Goal: Task Accomplishment & Management: Manage account settings

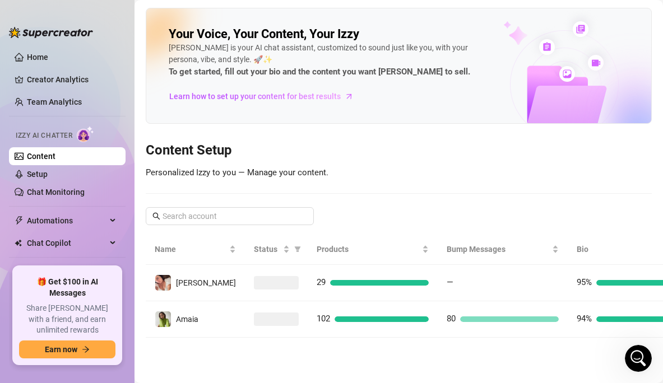
scroll to position [860, 0]
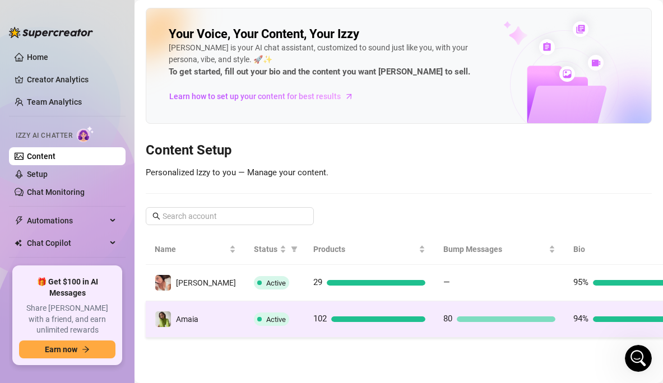
click at [593, 318] on div at bounding box center [636, 320] width 87 height 6
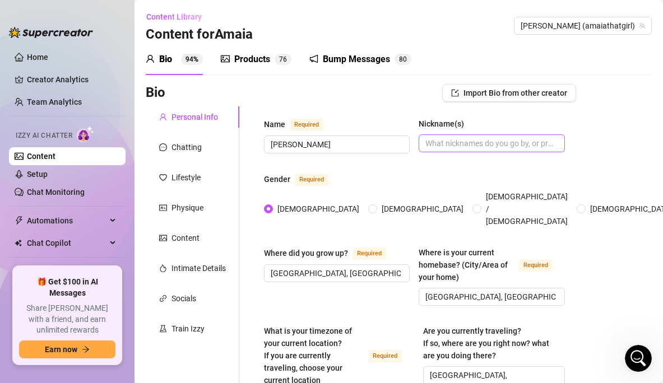
radio input "true"
type input "[DATE]"
click at [442, 144] on input "Nickname(s)" at bounding box center [490, 143] width 130 height 12
drag, startPoint x: 307, startPoint y: 142, endPoint x: 267, endPoint y: 142, distance: 39.8
click at [267, 142] on span "[PERSON_NAME]" at bounding box center [337, 145] width 146 height 18
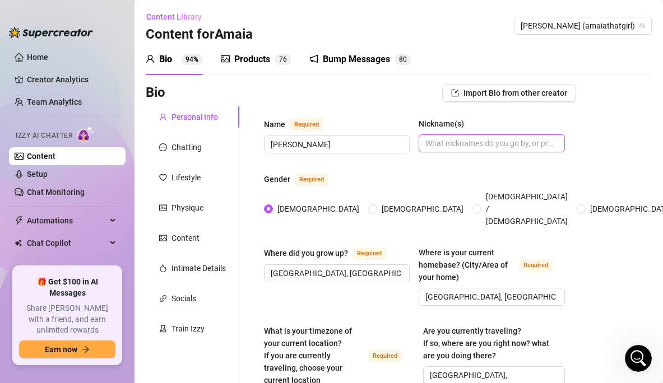
click at [472, 141] on input "Nickname(s)" at bounding box center [490, 143] width 130 height 12
paste input "[PERSON_NAME]"
type input "[PERSON_NAME]"
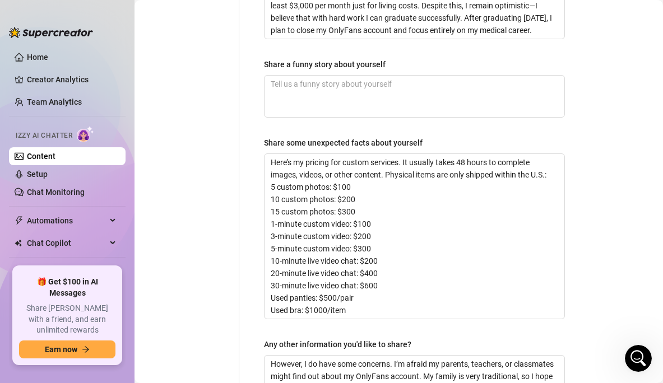
scroll to position [1016, 0]
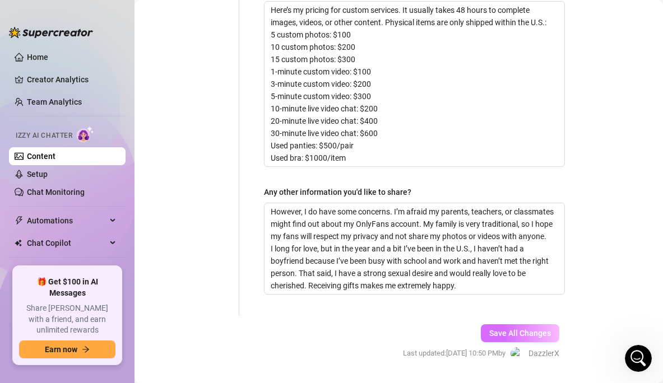
click at [499, 329] on span "Save All Changes" at bounding box center [520, 333] width 62 height 9
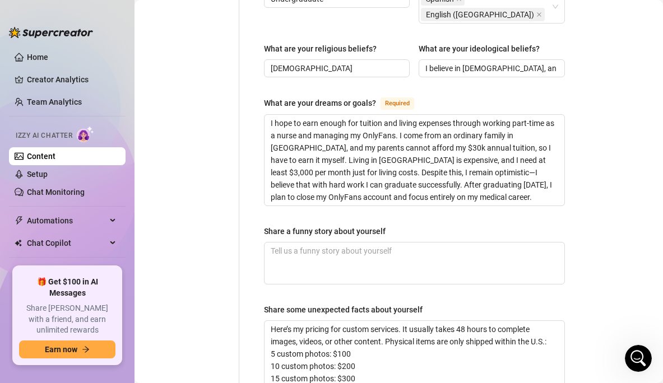
scroll to position [815, 0]
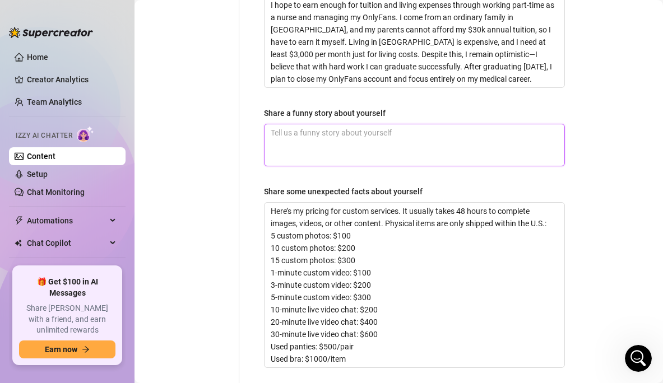
click at [448, 124] on textarea "Share a funny story about yourself" at bounding box center [414, 144] width 300 height 41
click at [439, 124] on textarea "Share a funny story about yourself" at bounding box center [414, 144] width 300 height 41
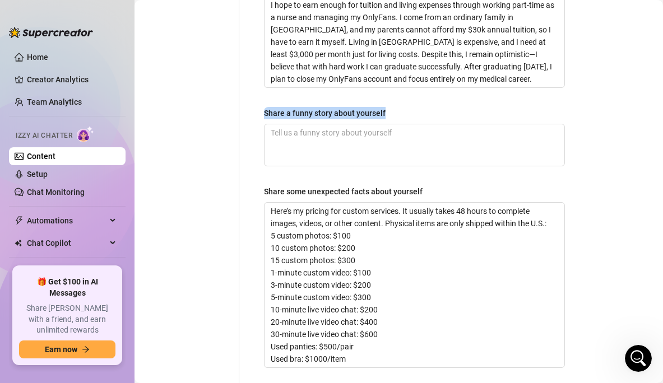
drag, startPoint x: 428, startPoint y: 86, endPoint x: 341, endPoint y: 74, distance: 87.7
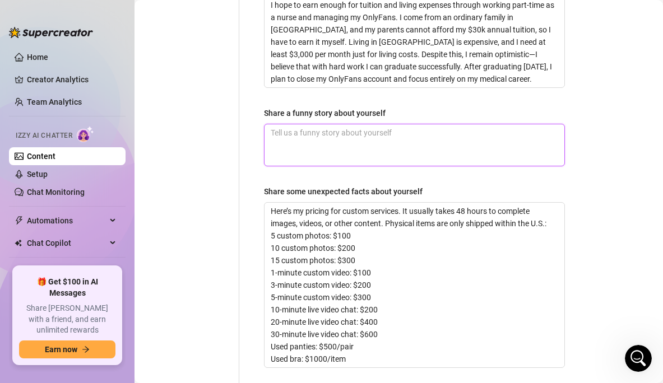
click at [341, 124] on textarea "Share a funny story about yourself" at bounding box center [414, 144] width 300 height 41
click at [404, 124] on textarea "Share a funny story about yourself" at bounding box center [414, 144] width 300 height 41
paste textarea "I once answered a question in class, but because of my strong accent, I was mis…"
type textarea "I once answered a question in class, but because of my strong accent, I was mis…"
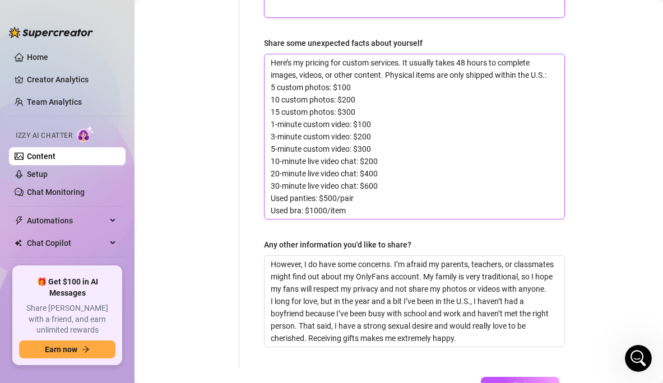
scroll to position [1016, 0]
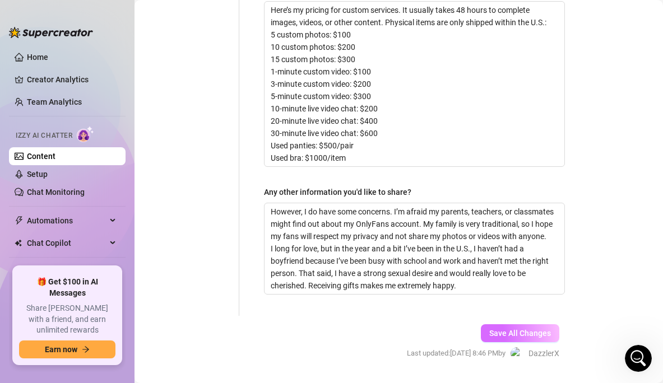
type textarea "I once answered a question in class, but because of my strong accent, I was mis…"
click at [524, 329] on span "Save All Changes" at bounding box center [520, 333] width 62 height 9
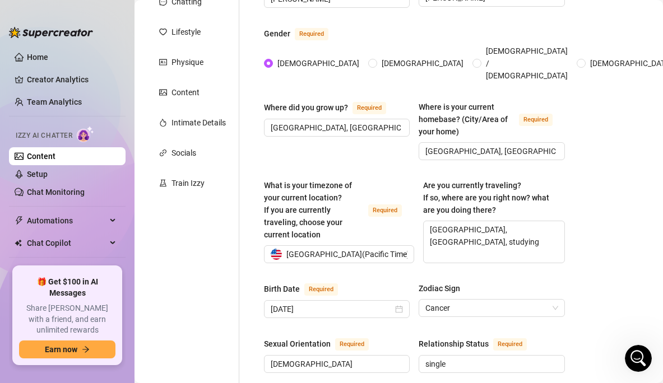
scroll to position [0, 0]
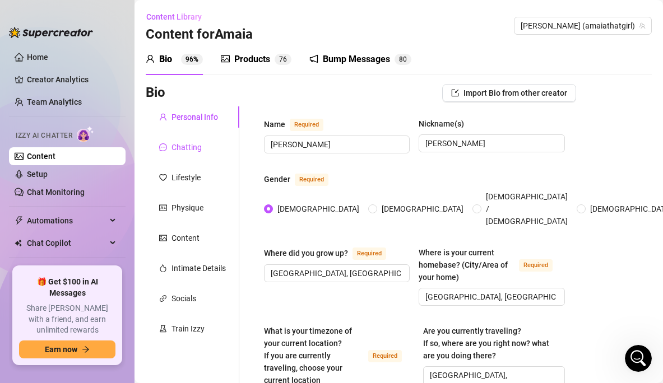
click at [192, 152] on div "Chatting" at bounding box center [186, 147] width 30 height 12
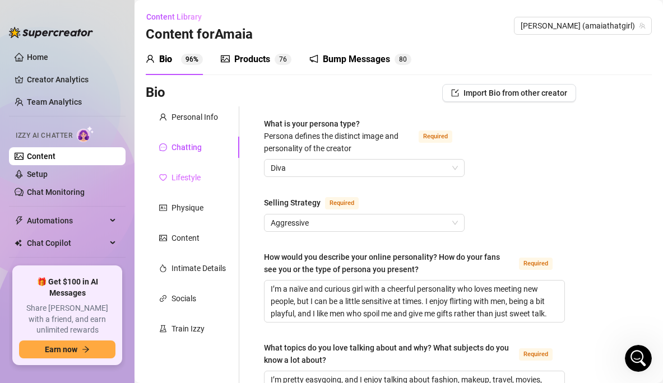
click at [203, 178] on div "Lifestyle" at bounding box center [193, 177] width 94 height 21
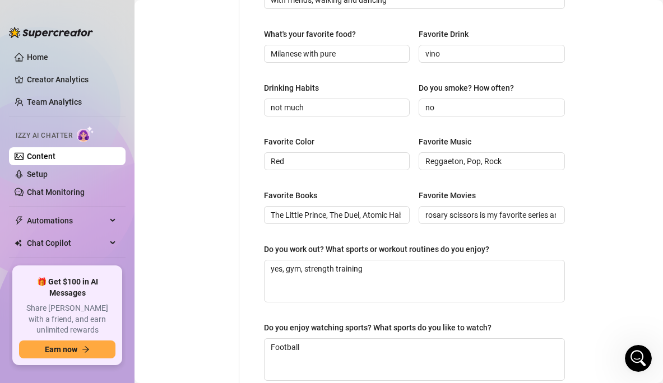
scroll to position [569, 0]
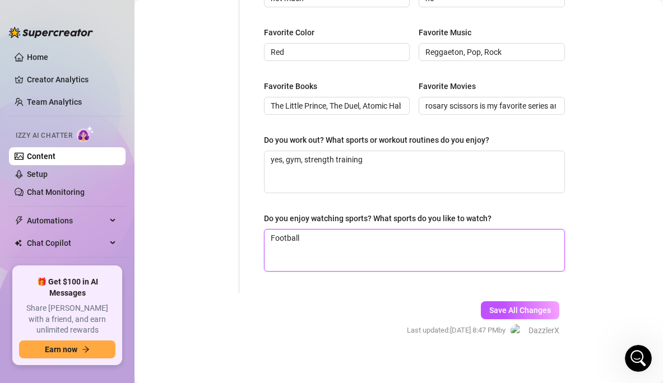
click at [328, 241] on textarea "Football" at bounding box center [414, 250] width 300 height 41
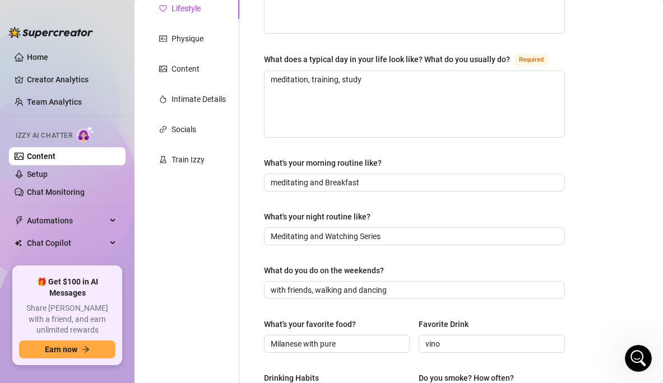
scroll to position [0, 0]
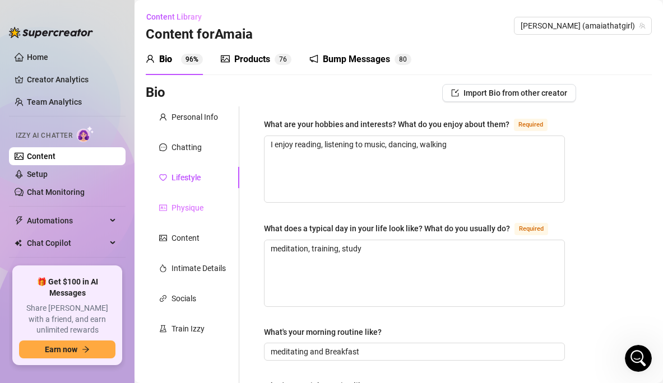
click at [194, 200] on div "Physique" at bounding box center [193, 207] width 94 height 21
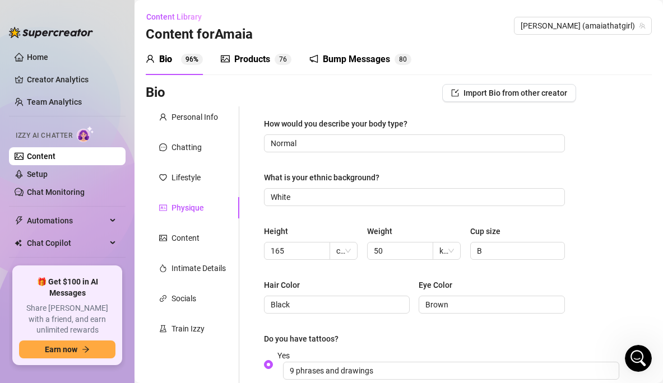
click at [186, 217] on div "Physique" at bounding box center [193, 207] width 94 height 21
click at [183, 238] on div "Content" at bounding box center [185, 238] width 28 height 12
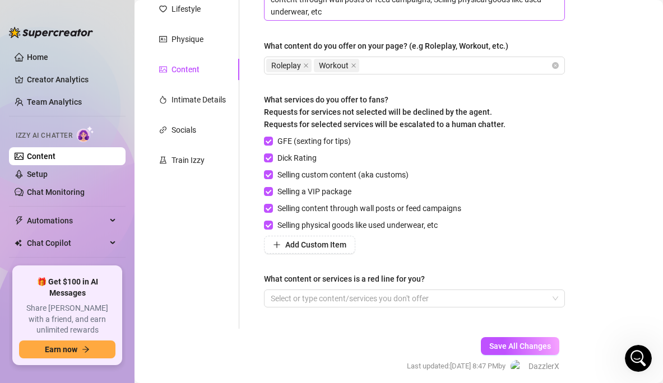
scroll to position [212, 0]
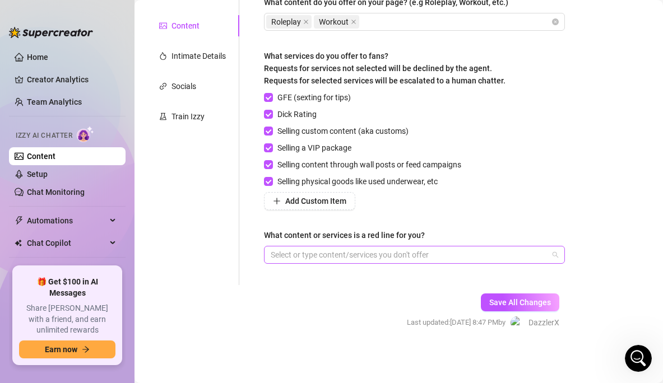
click at [315, 254] on div at bounding box center [408, 255] width 285 height 16
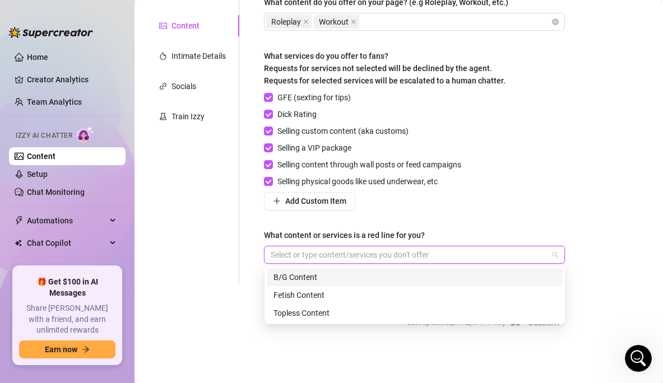
click at [306, 275] on div "B/G Content" at bounding box center [414, 277] width 282 height 12
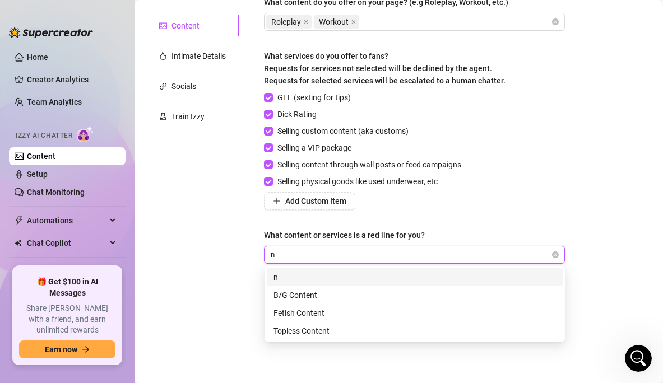
type input "no"
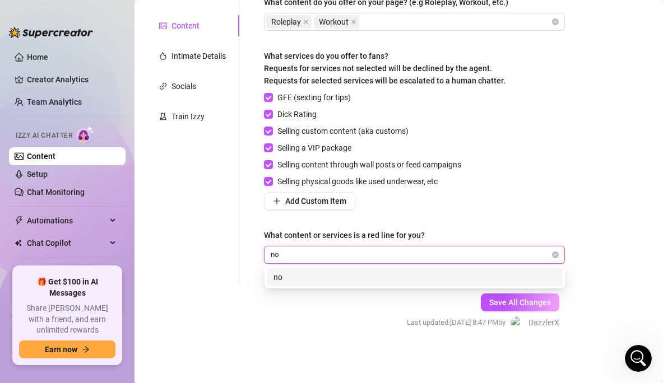
click at [355, 286] on div "no" at bounding box center [415, 277] width 296 height 18
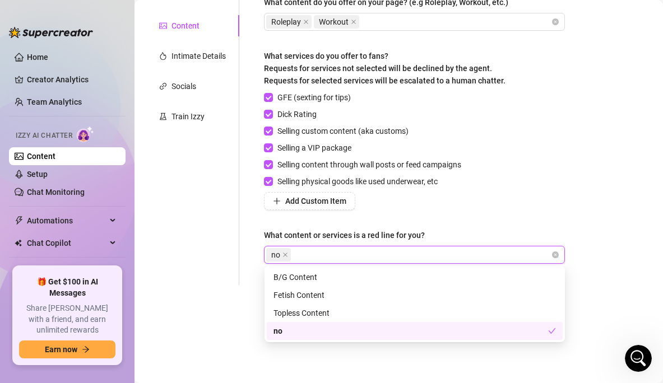
click at [295, 331] on div "no" at bounding box center [410, 331] width 275 height 12
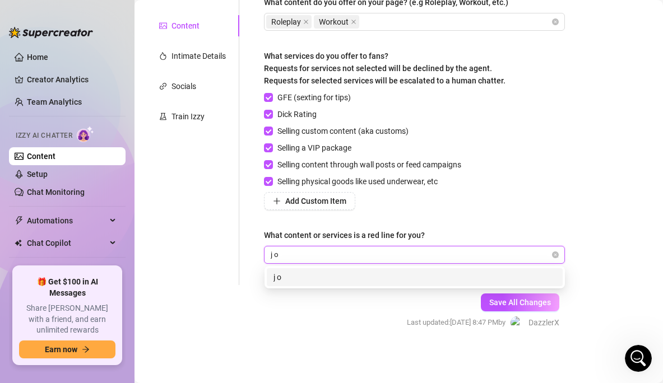
type input "j"
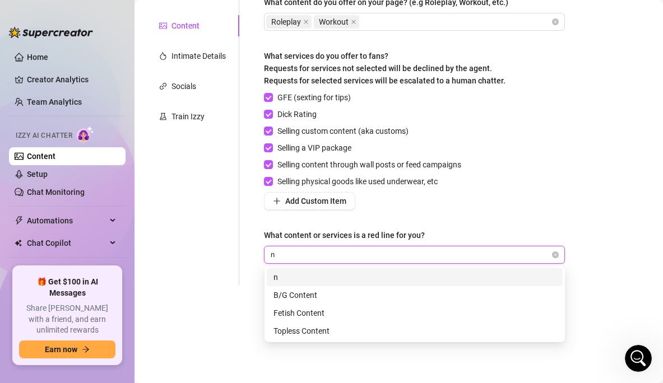
type input "no"
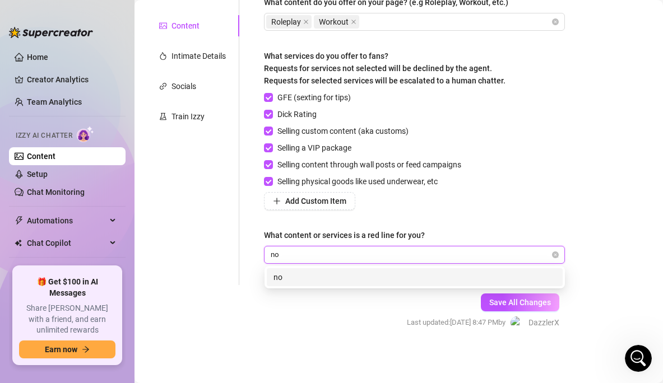
click at [282, 272] on div "no" at bounding box center [414, 277] width 282 height 12
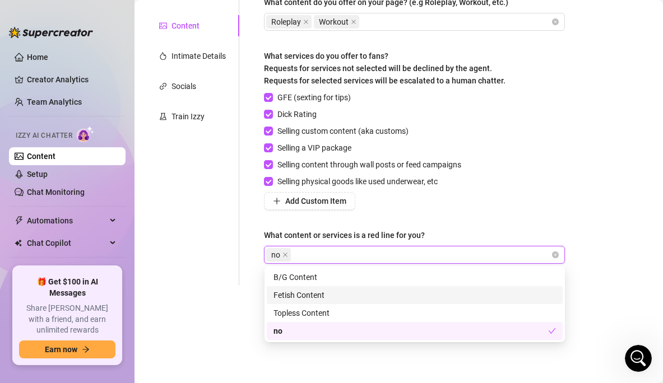
click at [215, 313] on form "Personal Info Chatting Lifestyle Physique Content Intimate Details Socials Trai…" at bounding box center [361, 122] width 430 height 456
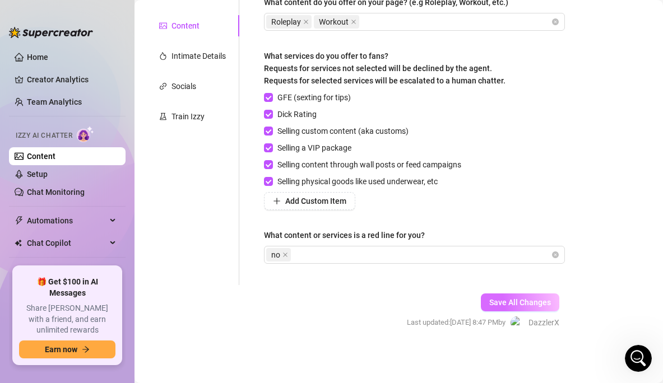
click at [503, 305] on span "Save All Changes" at bounding box center [520, 302] width 62 height 9
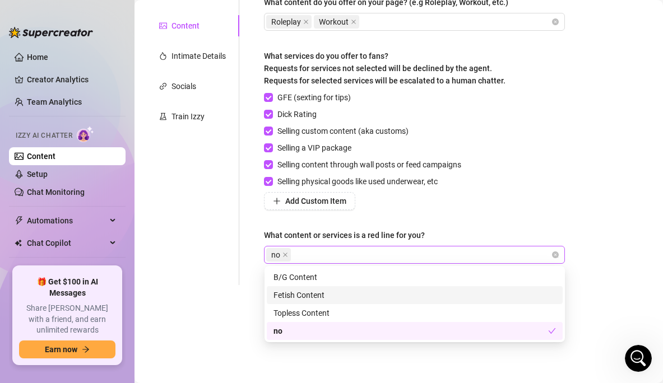
click at [470, 248] on div "no" at bounding box center [408, 255] width 285 height 16
click at [286, 253] on icon "close" at bounding box center [285, 255] width 6 height 6
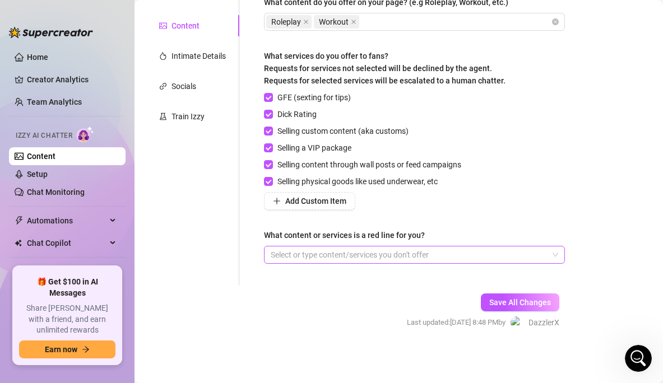
click at [484, 201] on div "GFE (sexting for tips) Dick Rating Selling custom content (aka customs) Selling…" at bounding box center [414, 150] width 301 height 119
click at [500, 296] on button "Save All Changes" at bounding box center [520, 303] width 78 height 18
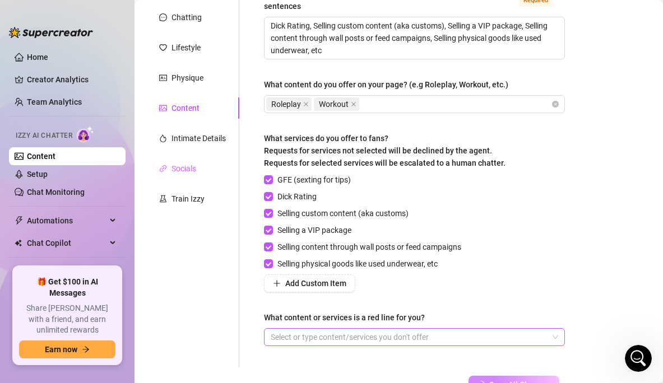
scroll to position [122, 0]
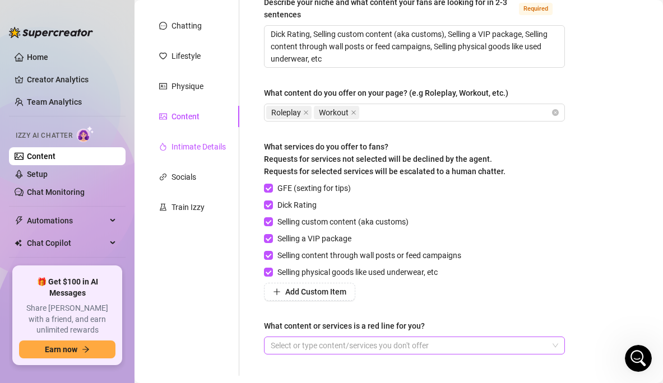
click at [206, 148] on div "Intimate Details" at bounding box center [198, 147] width 54 height 12
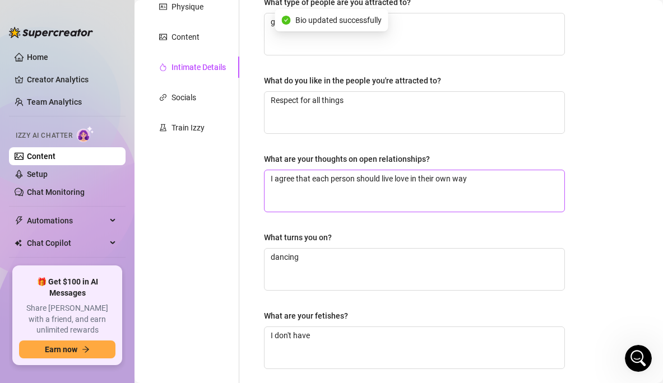
scroll to position [143, 0]
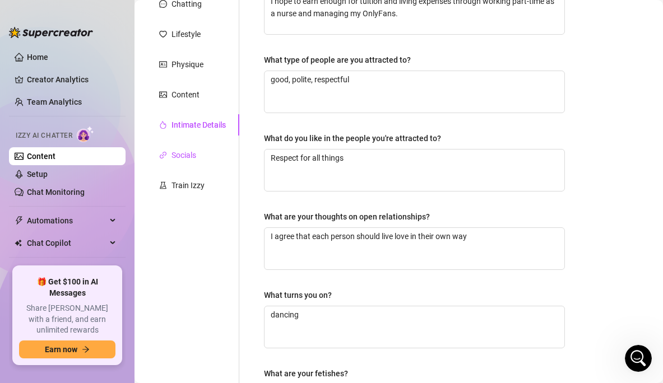
click at [196, 161] on div "Socials" at bounding box center [183, 155] width 25 height 12
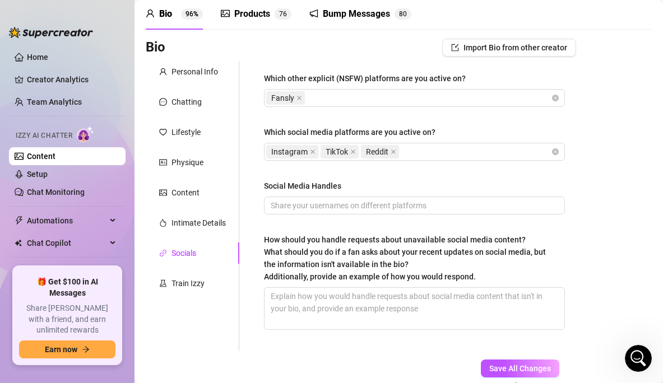
scroll to position [20, 0]
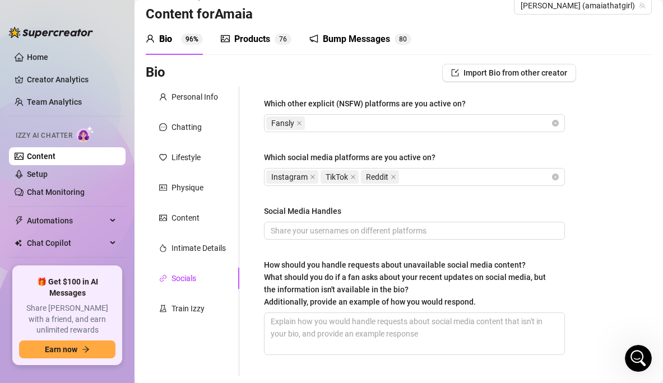
click at [308, 241] on div "Which other explicit (NSFW) platforms are you active on? Fansly Which social me…" at bounding box center [414, 231] width 301 height 268
click at [308, 231] on input "Social Media Handles" at bounding box center [413, 231] width 285 height 12
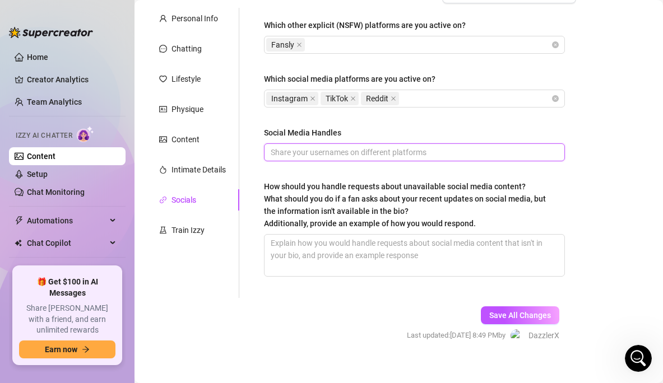
scroll to position [68, 0]
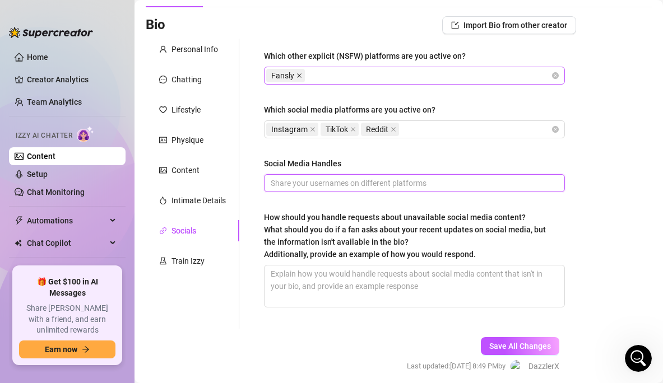
click at [299, 78] on icon "close" at bounding box center [299, 76] width 6 height 6
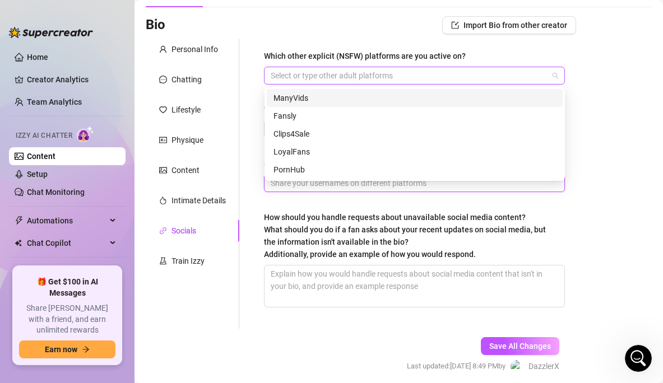
click at [306, 77] on div at bounding box center [408, 76] width 285 height 16
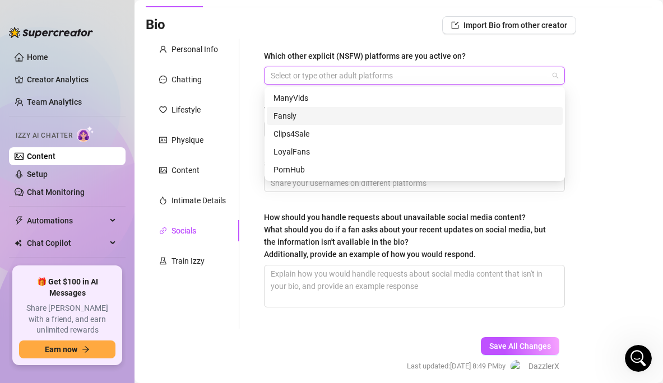
click at [304, 117] on div "Fansly" at bounding box center [414, 116] width 282 height 12
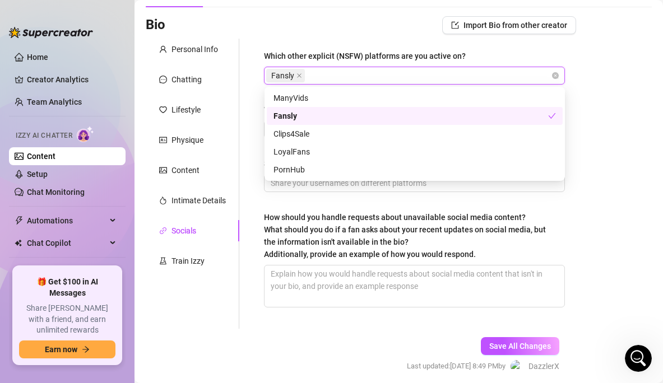
click at [304, 116] on div "Fansly" at bounding box center [410, 116] width 275 height 12
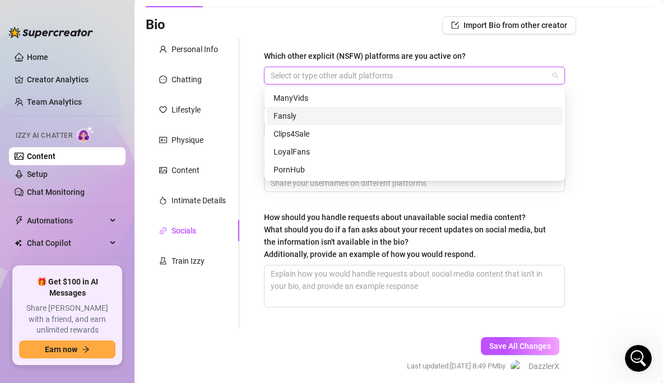
click at [305, 113] on div "Fansly" at bounding box center [414, 116] width 282 height 12
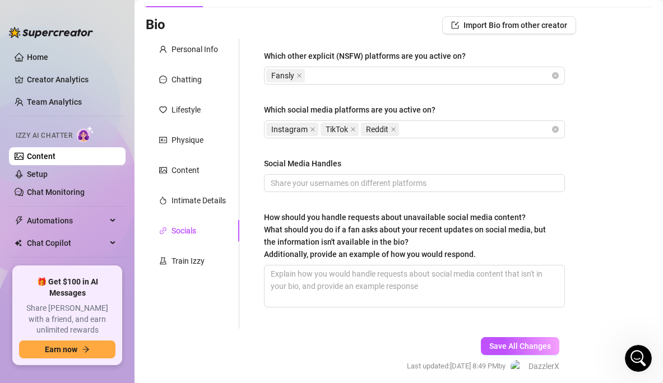
click at [610, 144] on div "Bio Import Bio from other creator Personal Info Chatting Lifestyle Physique Con…" at bounding box center [399, 204] width 506 height 377
click at [504, 351] on button "Save All Changes" at bounding box center [520, 346] width 78 height 18
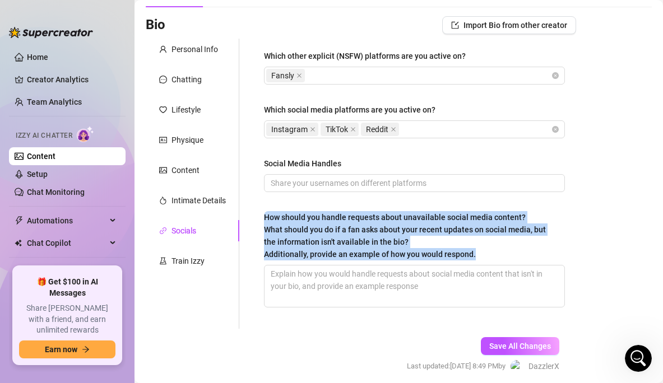
drag, startPoint x: 484, startPoint y: 251, endPoint x: 262, endPoint y: 213, distance: 225.6
click at [262, 213] on div "Which other explicit (NSFW) platforms are you active on? Fansly Which social me…" at bounding box center [414, 184] width 323 height 290
copy span "How should you handle requests about unavailable social media content? What sho…"
click at [371, 288] on textarea "How should you handle requests about unavailable social media content? What sho…" at bounding box center [414, 286] width 300 height 41
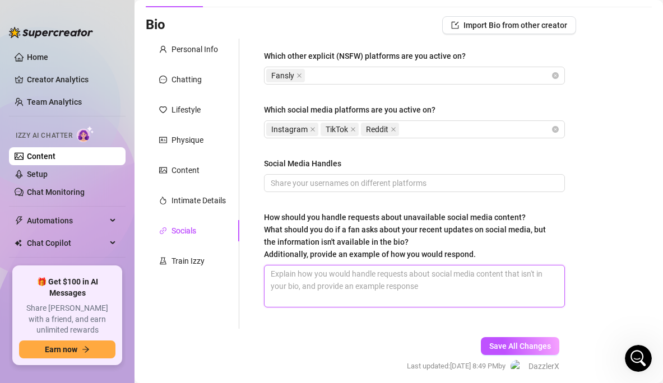
paste textarea "I usually use social media to communicate with my classmates and teachers, and …"
type textarea "I usually use social media to communicate with my classmates and teachers, and …"
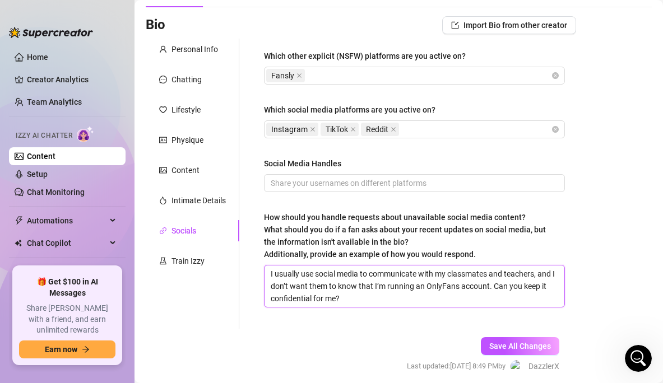
click at [366, 290] on textarea "I usually use social media to communicate with my classmates and teachers, and …" at bounding box center [414, 286] width 300 height 41
click at [452, 296] on textarea "I usually use social media to communicate with my classmates and teachers, and …" at bounding box center [414, 286] width 300 height 41
click at [499, 289] on textarea "I usually use social media to communicate with my classmates and teachers, and …" at bounding box center [414, 286] width 300 height 41
type textarea "I usually use social media to communicate with my classmates and teachers, and …"
click at [431, 276] on textarea "I usually use social media to communicate with my classmates and teachers, and …" at bounding box center [414, 286] width 300 height 41
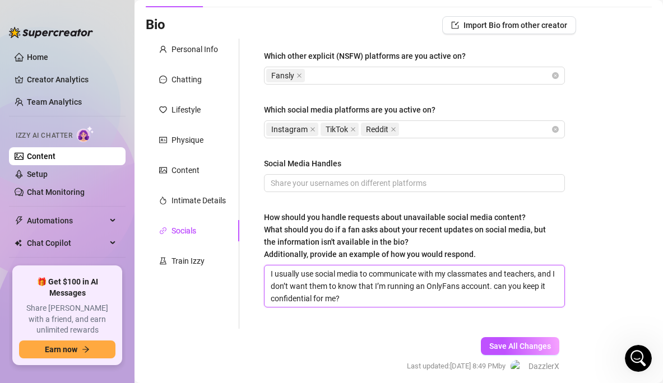
click at [362, 301] on textarea "I usually use social media to communicate with my classmates and teachers, and …" at bounding box center [414, 286] width 300 height 41
type textarea "I usually use social media to communicate with my classmates and teachers, and …"
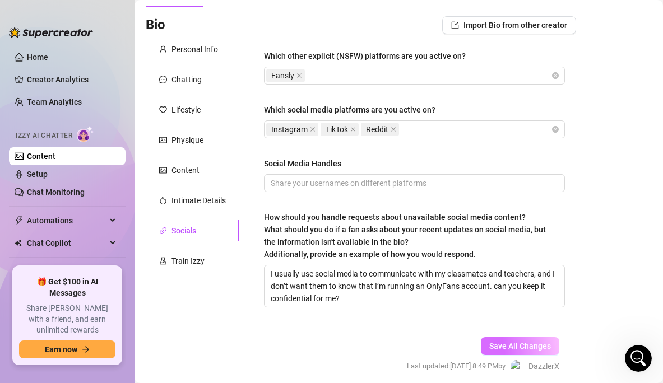
click at [521, 340] on button "Save All Changes" at bounding box center [520, 346] width 78 height 18
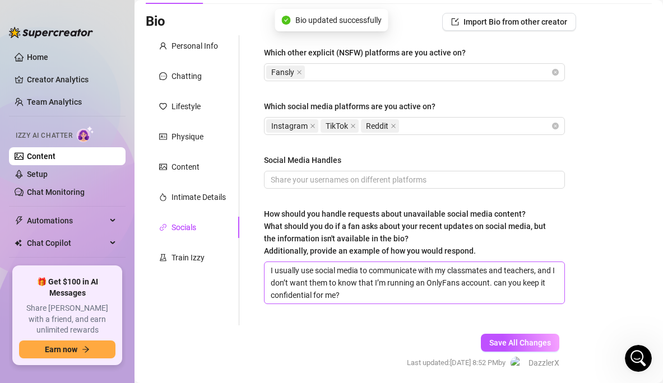
scroll to position [72, 0]
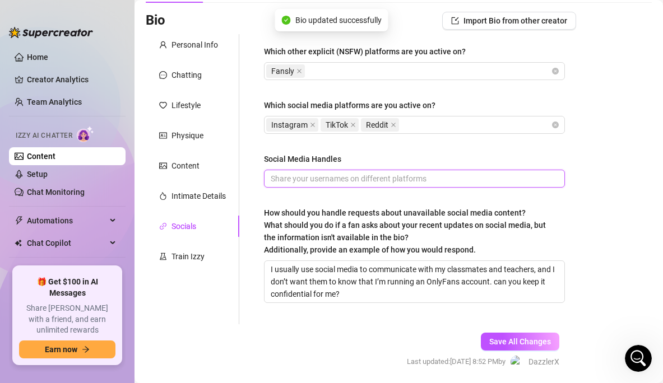
click at [504, 176] on input "Social Media Handles" at bounding box center [413, 179] width 285 height 12
click at [495, 180] on input "Social Media Handles" at bounding box center [413, 179] width 285 height 12
click at [480, 181] on input "Social Media Handles" at bounding box center [413, 179] width 285 height 12
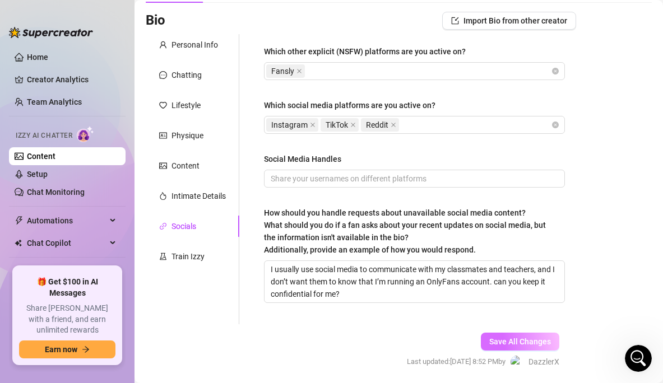
click at [508, 342] on span "Save All Changes" at bounding box center [520, 341] width 62 height 9
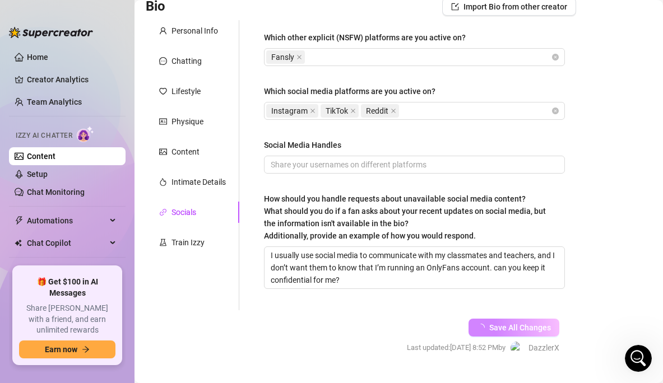
scroll to position [112, 0]
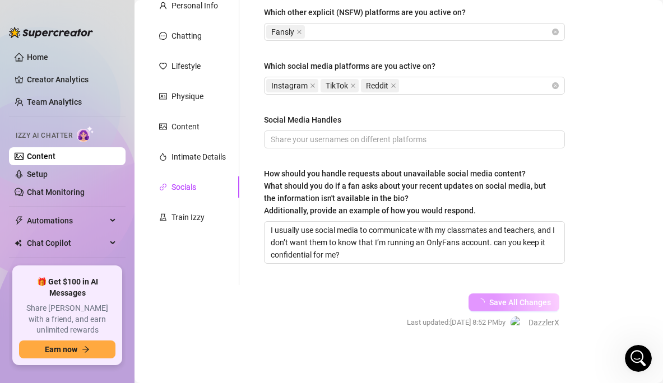
click at [504, 306] on span "Save All Changes" at bounding box center [520, 302] width 62 height 9
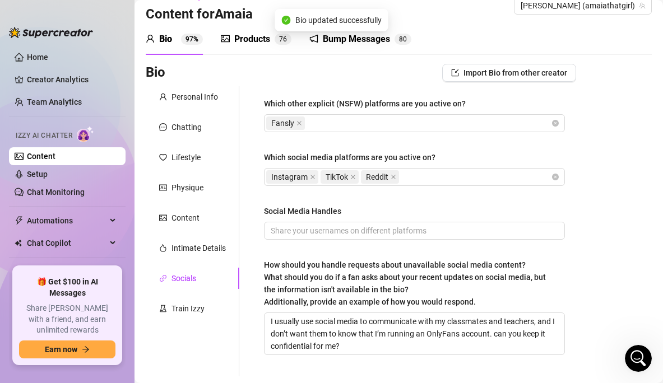
scroll to position [10, 0]
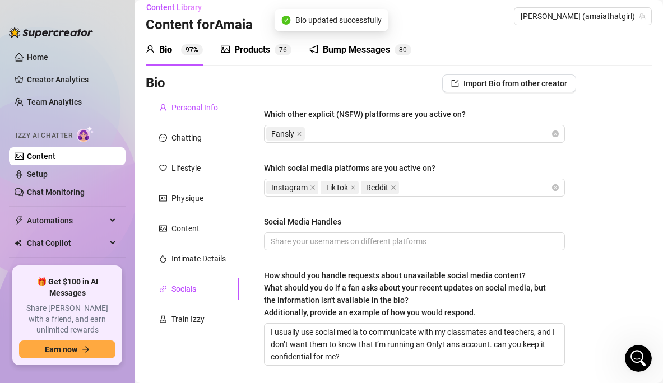
click at [211, 109] on div "Personal Info" at bounding box center [194, 107] width 47 height 12
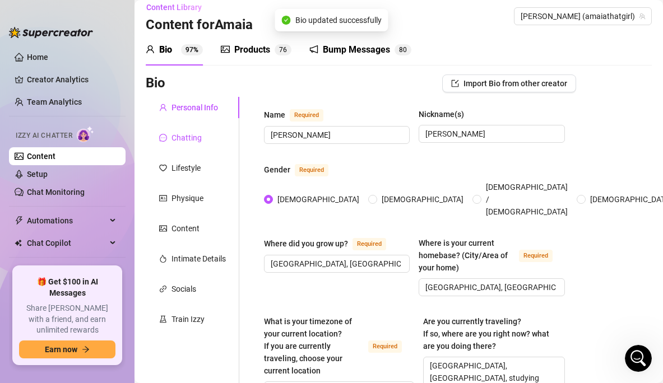
click at [198, 137] on div "Chatting" at bounding box center [186, 138] width 30 height 12
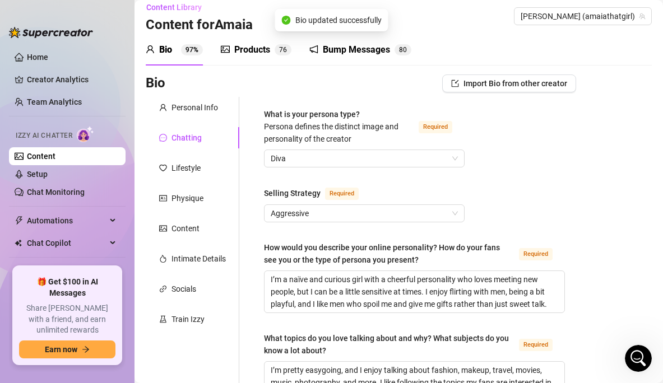
click at [188, 230] on div "Content" at bounding box center [185, 228] width 28 height 12
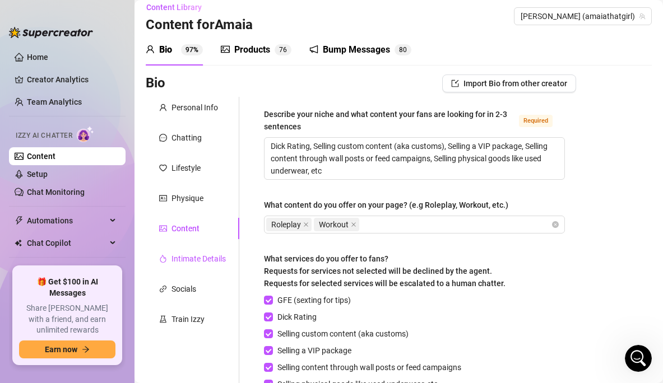
click at [188, 263] on div "Intimate Details" at bounding box center [198, 259] width 54 height 12
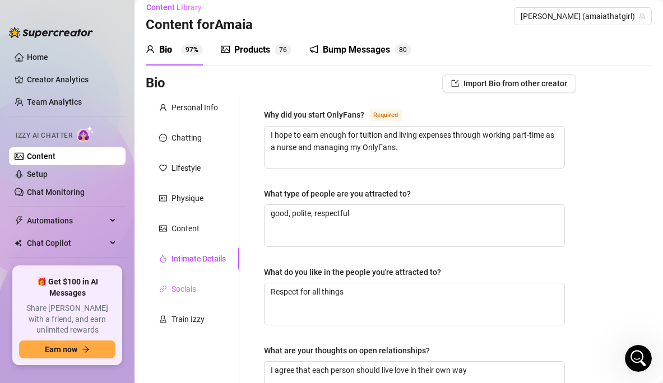
click at [183, 299] on div "Socials" at bounding box center [193, 288] width 94 height 21
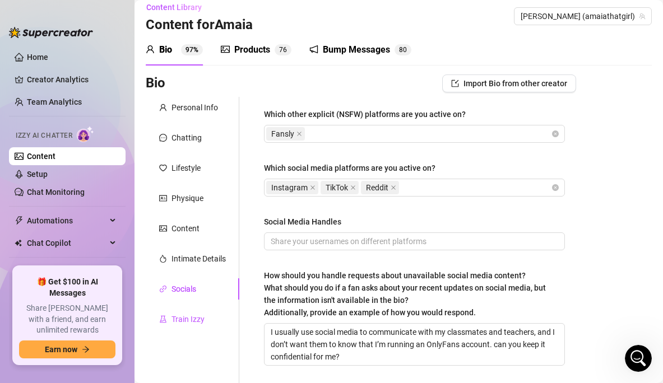
click at [183, 323] on div "Train Izzy" at bounding box center [187, 319] width 33 height 12
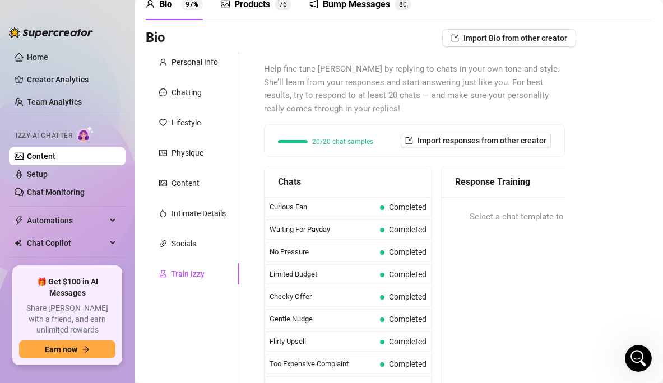
scroll to position [55, 0]
click at [363, 141] on span "20/20 chat samples" at bounding box center [342, 141] width 61 height 7
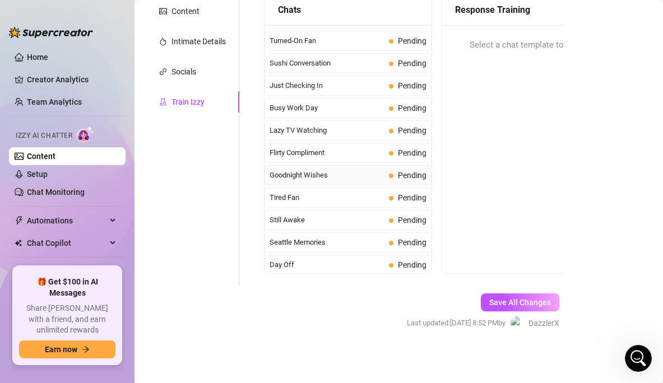
scroll to position [691, 0]
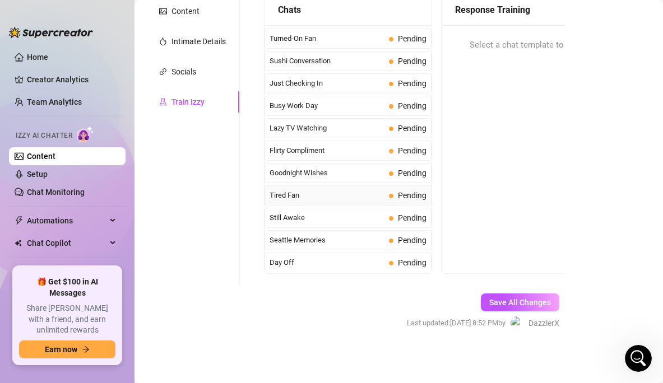
click at [404, 192] on span "Pending" at bounding box center [412, 195] width 29 height 9
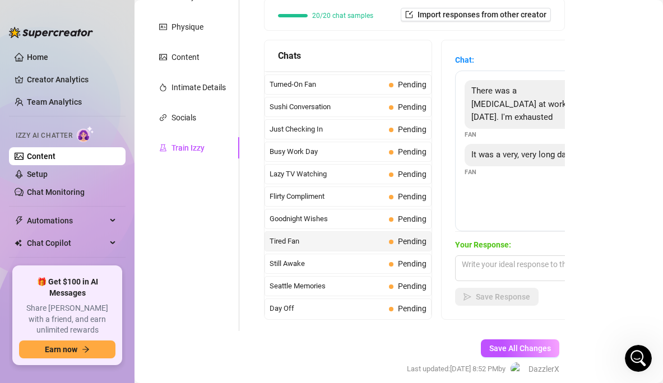
scroll to position [175, 0]
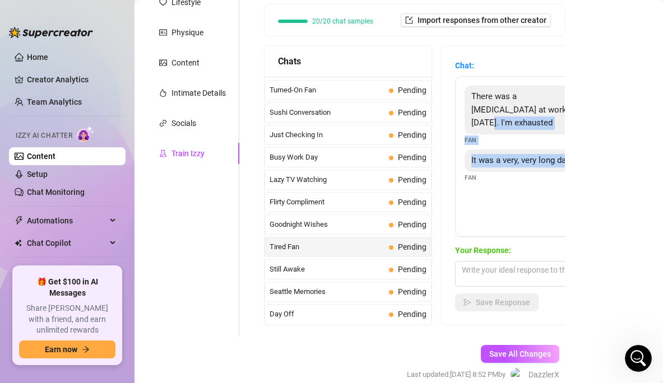
drag, startPoint x: 519, startPoint y: 108, endPoint x: 518, endPoint y: 158, distance: 50.5
click at [518, 158] on div "There was a [MEDICAL_DATA] at work [DATE]. I'm exhausted Fan It was a very, ver…" at bounding box center [553, 156] width 196 height 161
click at [518, 158] on div "It was a very, very long day Fan" at bounding box center [553, 166] width 177 height 33
drag, startPoint x: 517, startPoint y: 159, endPoint x: 519, endPoint y: 104, distance: 55.0
click at [519, 104] on div "There was a [MEDICAL_DATA] at work [DATE]. I'm exhausted Fan It was a very, ver…" at bounding box center [553, 156] width 196 height 161
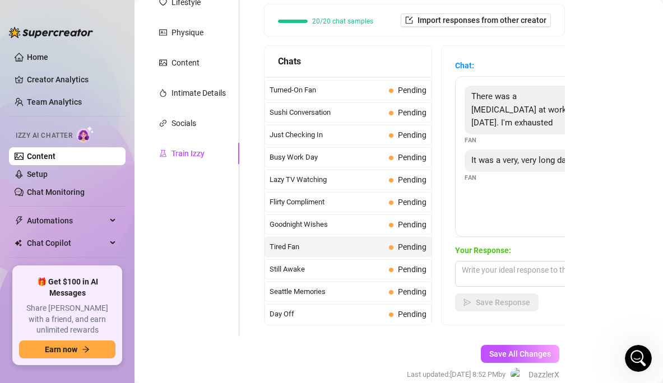
click at [510, 128] on div "There was a [MEDICAL_DATA] at work [DATE]. I'm exhausted Fan" at bounding box center [553, 115] width 177 height 59
drag, startPoint x: 511, startPoint y: 117, endPoint x: 507, endPoint y: 160, distance: 42.8
click at [507, 160] on div "There was a [MEDICAL_DATA] at work [DATE]. I'm exhausted Fan It was a very, ver…" at bounding box center [553, 156] width 196 height 161
click at [507, 160] on div "It was a very, very long day Fan" at bounding box center [553, 166] width 177 height 33
drag, startPoint x: 498, startPoint y: 95, endPoint x: 572, endPoint y: 117, distance: 76.4
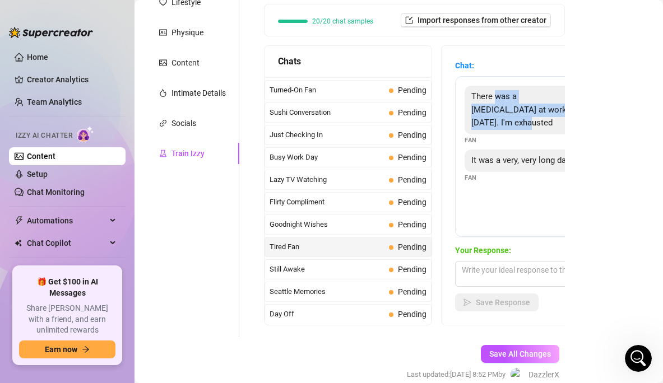
click at [572, 117] on div "Help fine-tune [PERSON_NAME] by replying to chats in your own tone and style. S…" at bounding box center [414, 134] width 323 height 406
click at [535, 117] on div "There was a [MEDICAL_DATA] at work [DATE]. I'm exhausted" at bounding box center [527, 110] width 124 height 49
click at [526, 179] on div "There was a [MEDICAL_DATA] at work [DATE]. I'm exhausted Fan It was a very, ver…" at bounding box center [553, 156] width 196 height 161
click at [527, 152] on div "It was a very, very long day" at bounding box center [521, 161] width 112 height 22
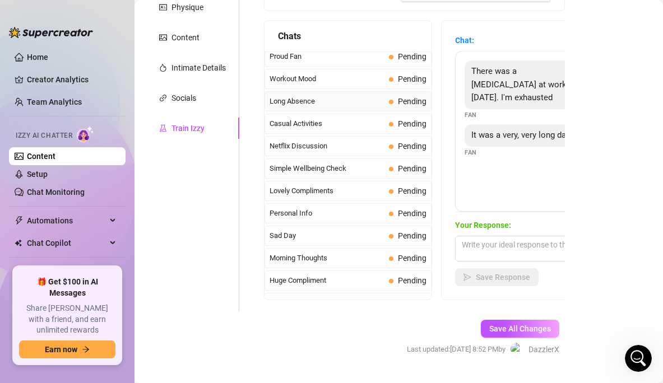
scroll to position [1006, 0]
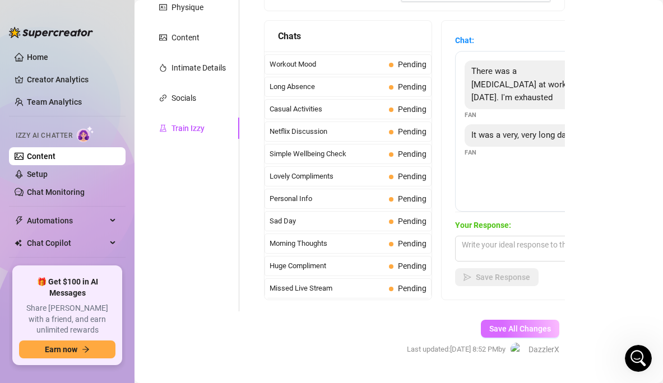
click at [498, 331] on span "Save All Changes" at bounding box center [520, 328] width 62 height 9
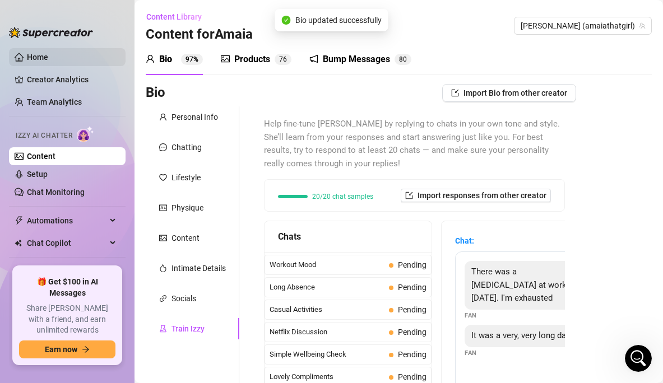
click at [48, 59] on link "Home" at bounding box center [37, 57] width 21 height 9
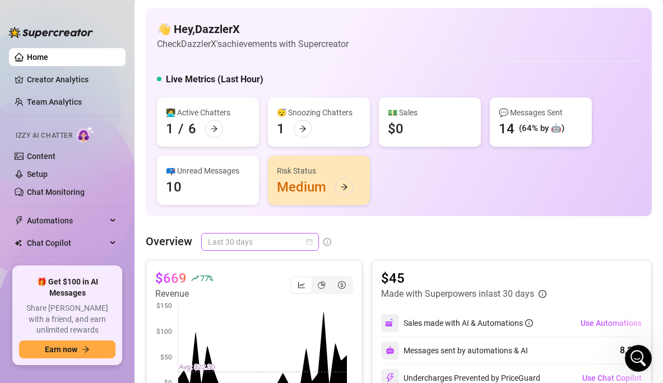
click at [286, 245] on span "Last 30 days" at bounding box center [260, 242] width 104 height 17
click at [288, 236] on span "Last 30 days" at bounding box center [260, 242] width 104 height 17
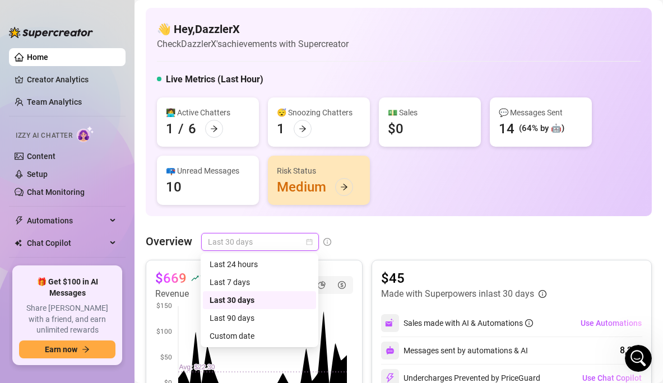
click at [275, 244] on span "Last 30 days" at bounding box center [260, 242] width 104 height 17
click at [243, 319] on div "Last 90 days" at bounding box center [260, 318] width 100 height 12
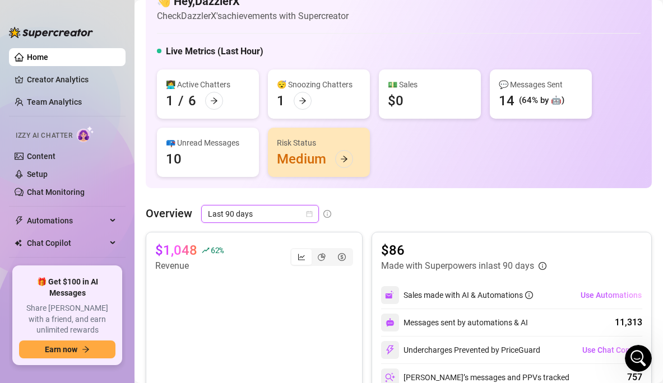
scroll to position [30, 0]
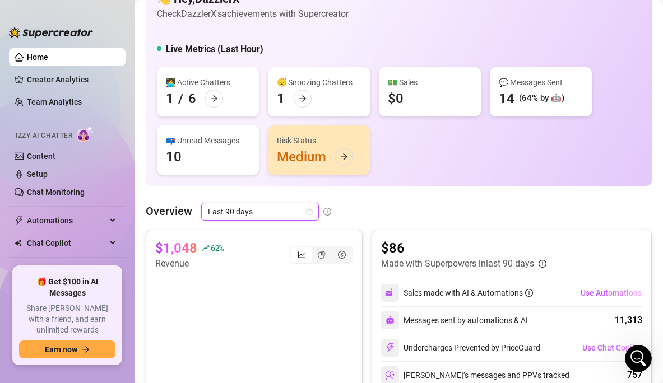
click at [275, 211] on span "Last 90 days" at bounding box center [260, 211] width 104 height 17
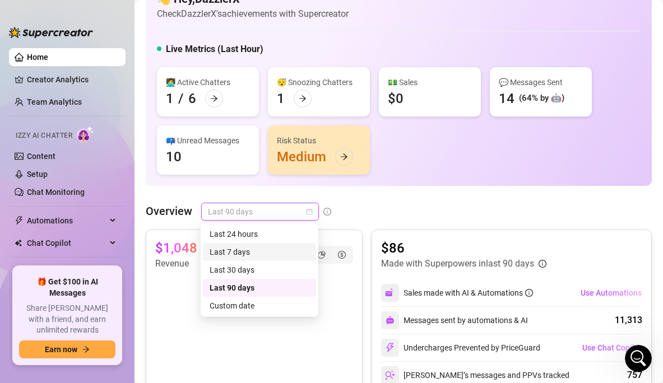
click at [258, 252] on div "Last 7 days" at bounding box center [260, 252] width 100 height 12
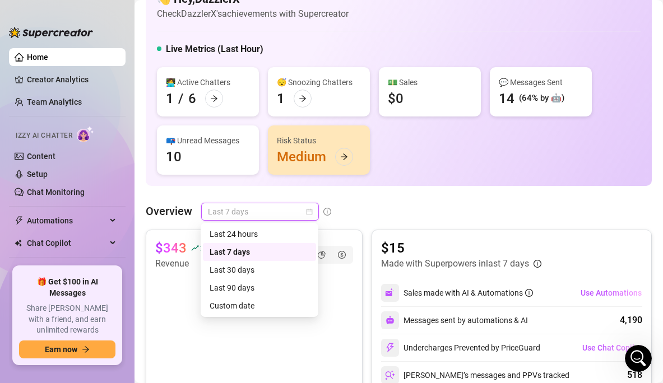
click at [279, 214] on span "Last 7 days" at bounding box center [260, 211] width 104 height 17
click at [270, 236] on div "Last 24 hours" at bounding box center [260, 234] width 100 height 12
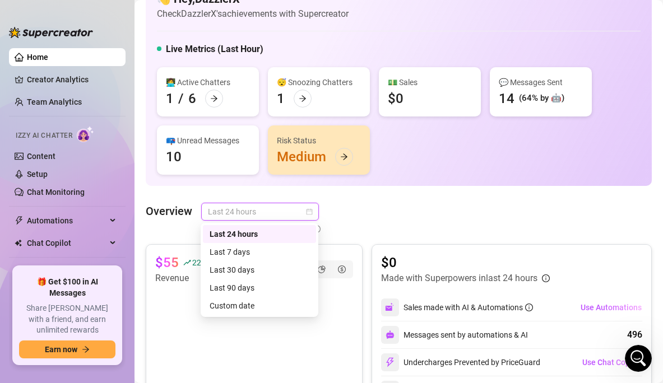
click at [282, 212] on span "Last 24 hours" at bounding box center [260, 211] width 104 height 17
click at [244, 305] on div "Custom date" at bounding box center [260, 306] width 100 height 12
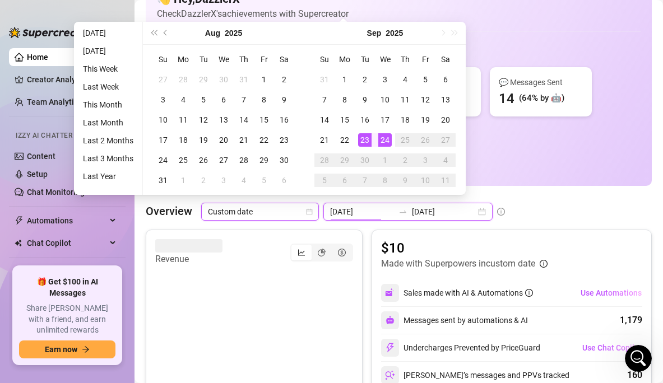
click at [359, 215] on input "[DATE]" at bounding box center [362, 212] width 64 height 12
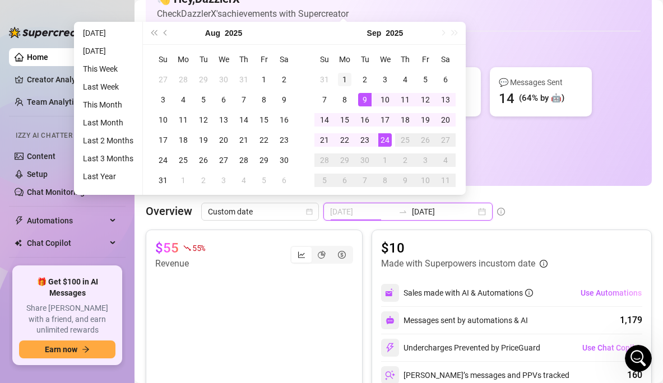
type input "[DATE]"
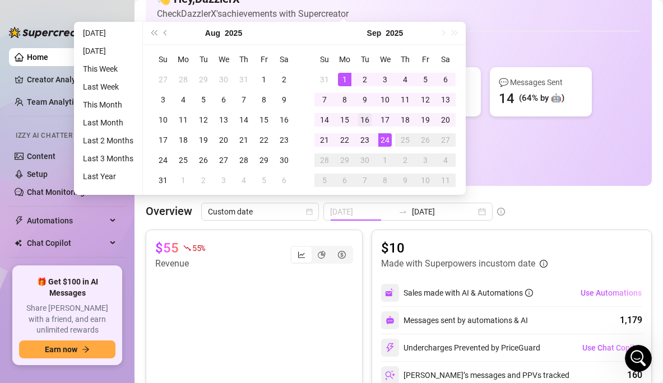
click at [346, 78] on div "1" at bounding box center [344, 79] width 13 height 13
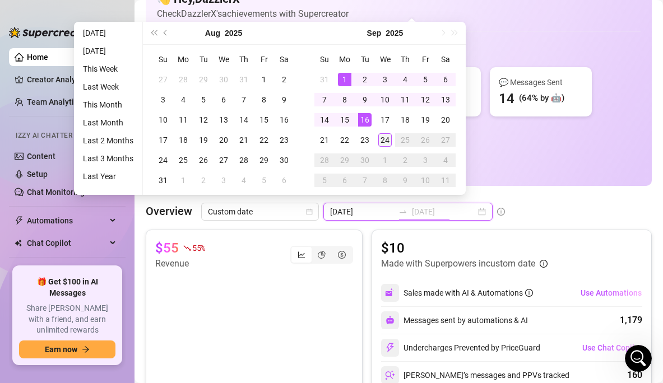
type input "[DATE]"
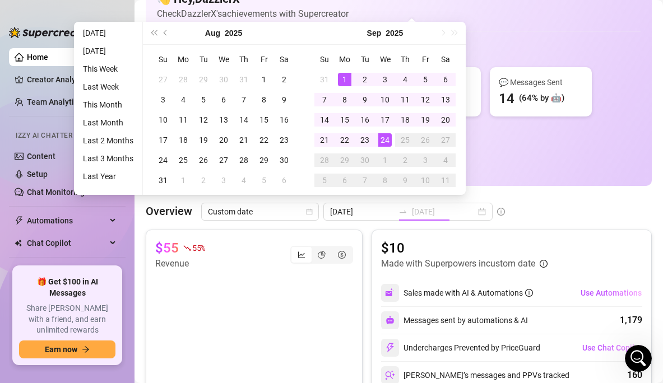
click at [382, 135] on div "24" at bounding box center [384, 139] width 13 height 13
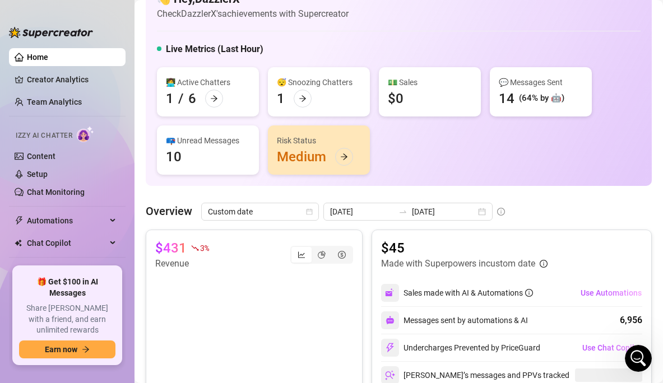
click at [519, 203] on div "Overview Custom date [DATE] [DATE]" at bounding box center [399, 212] width 506 height 18
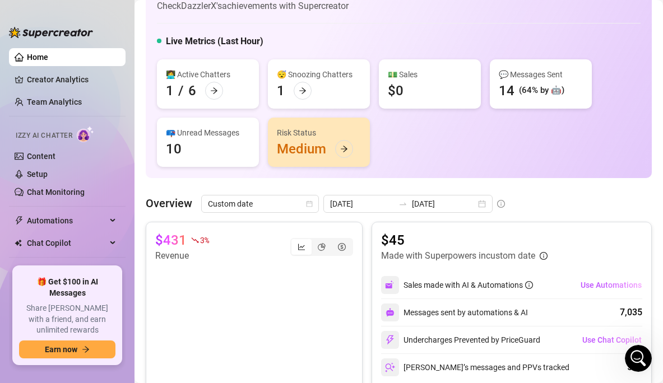
scroll to position [0, 0]
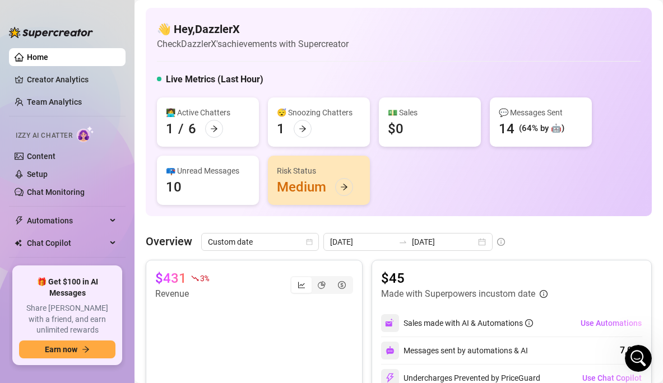
click at [433, 165] on div "👩‍💻 Active Chatters 1 / 6 😴 Snoozing Chatters 1 💵 Sales $0 💬 Messages Sent 14 (…" at bounding box center [399, 151] width 484 height 108
drag, startPoint x: 430, startPoint y: 169, endPoint x: 459, endPoint y: 45, distance: 127.6
click at [459, 45] on div "👋 Hey, DazzlerX Check DazzlerX's achievements with Supercreator Live Metrics (L…" at bounding box center [399, 112] width 506 height 208
click at [459, 45] on div "👋 Hey, DazzlerX Check DazzlerX's achievements with Supercreator" at bounding box center [399, 36] width 484 height 30
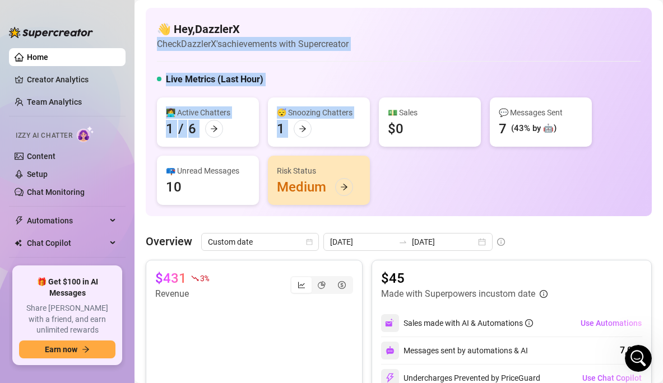
drag, startPoint x: 442, startPoint y: 34, endPoint x: 430, endPoint y: 145, distance: 111.0
click at [430, 145] on div "👋 Hey, DazzlerX Check DazzlerX's achievements with Supercreator Live Metrics (L…" at bounding box center [399, 112] width 506 height 208
click at [430, 145] on div "💵 Sales $0" at bounding box center [430, 121] width 102 height 49
drag, startPoint x: 410, startPoint y: 142, endPoint x: 346, endPoint y: 27, distance: 130.9
click at [346, 27] on div "👋 Hey, DazzlerX Check DazzlerX's achievements with Supercreator Live Metrics (L…" at bounding box center [399, 112] width 506 height 208
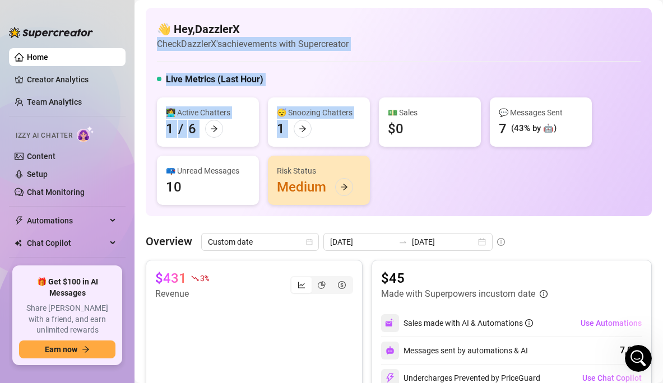
click at [346, 27] on h4 "👋 Hey, DazzlerX" at bounding box center [253, 29] width 192 height 16
drag, startPoint x: 343, startPoint y: 18, endPoint x: 352, endPoint y: 146, distance: 127.5
click at [352, 146] on div "👋 Hey, DazzlerX Check DazzlerX's achievements with Supercreator Live Metrics (L…" at bounding box center [399, 112] width 506 height 208
click at [352, 146] on div "😴 Snoozing Chatters 1" at bounding box center [319, 121] width 102 height 49
drag, startPoint x: 360, startPoint y: 140, endPoint x: 166, endPoint y: 41, distance: 217.3
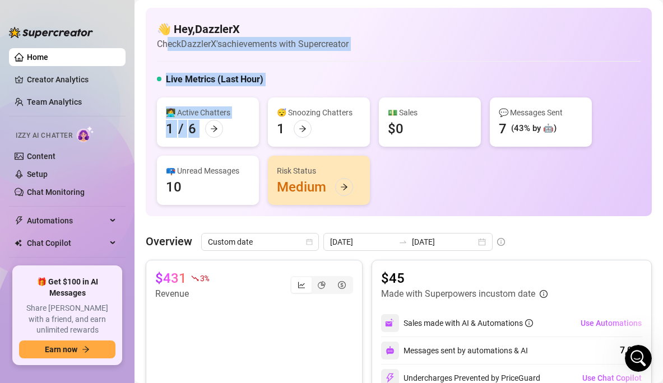
click at [166, 41] on div "👋 Hey, DazzlerX Check DazzlerX's achievements with Supercreator Live Metrics (L…" at bounding box center [399, 112] width 506 height 208
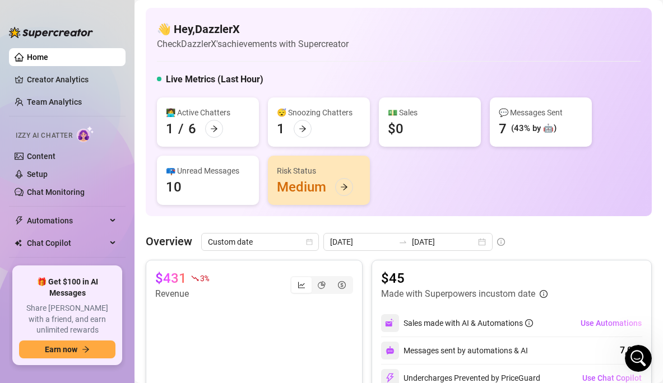
click at [156, 26] on div "👋 Hey, DazzlerX Check DazzlerX's achievements with Supercreator Live Metrics (L…" at bounding box center [399, 112] width 506 height 208
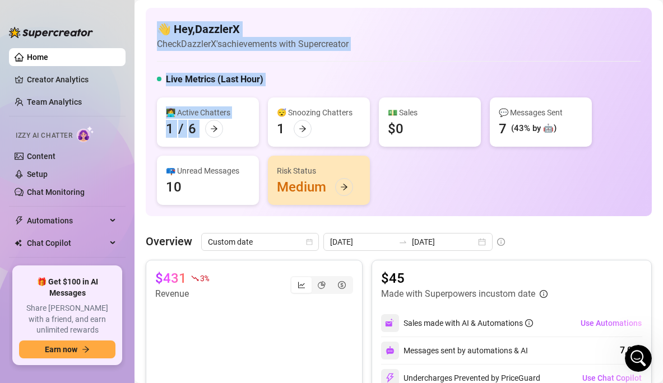
drag, startPoint x: 146, startPoint y: 26, endPoint x: 321, endPoint y: 146, distance: 212.3
click at [321, 146] on div "👋 Hey, DazzlerX Check DazzlerX's achievements with Supercreator Live Metrics (L…" at bounding box center [399, 112] width 506 height 208
click at [321, 146] on div "😴 Snoozing Chatters 1" at bounding box center [319, 121] width 102 height 49
drag, startPoint x: 327, startPoint y: 148, endPoint x: 149, endPoint y: 18, distance: 220.1
click at [149, 18] on div "👋 Hey, DazzlerX Check DazzlerX's achievements with Supercreator Live Metrics (L…" at bounding box center [399, 112] width 506 height 208
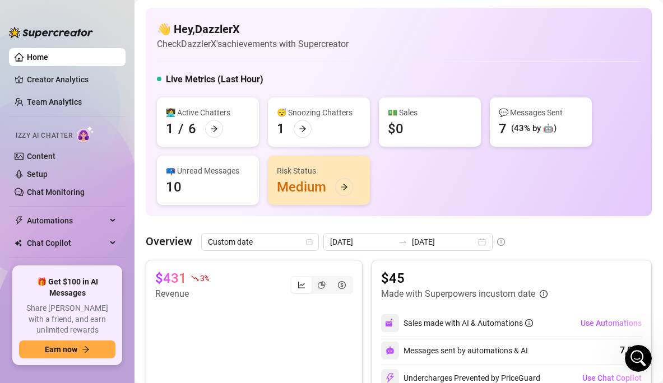
click at [150, 25] on div "👋 Hey, DazzlerX Check DazzlerX's achievements with Supercreator Live Metrics (L…" at bounding box center [399, 112] width 506 height 208
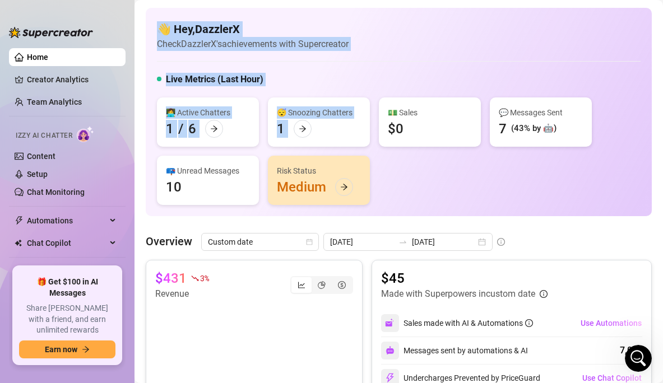
drag, startPoint x: 140, startPoint y: 15, endPoint x: 329, endPoint y: 148, distance: 232.4
click at [329, 148] on div "👩‍💻 Active Chatters 1 / 6 😴 Snoozing Chatters 1 💵 Sales $0 💬 Messages Sent 7 (4…" at bounding box center [399, 151] width 484 height 108
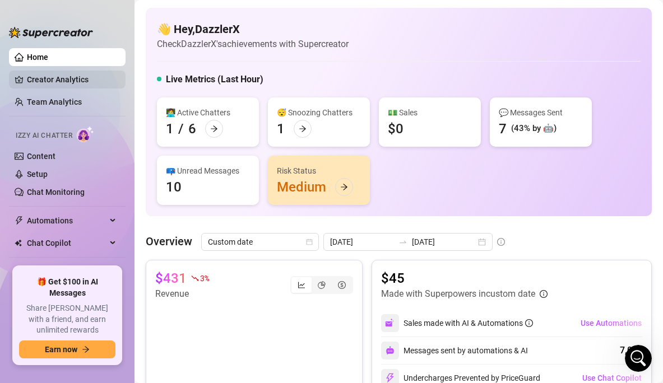
click at [83, 86] on link "Creator Analytics" at bounding box center [72, 80] width 90 height 18
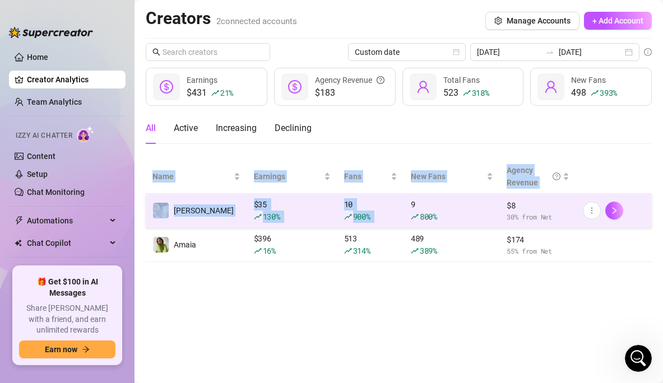
drag, startPoint x: 350, startPoint y: 285, endPoint x: 407, endPoint y: 202, distance: 100.6
click at [407, 202] on main "Creators 2 connected accounts Manage Accounts + Add Account Custom date [DATE] …" at bounding box center [398, 191] width 528 height 383
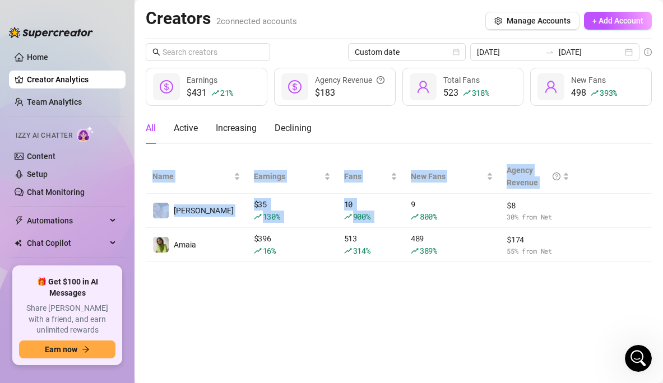
click at [359, 299] on main "Creators 2 connected accounts Manage Accounts + Add Account Custom date [DATE] …" at bounding box center [398, 191] width 528 height 383
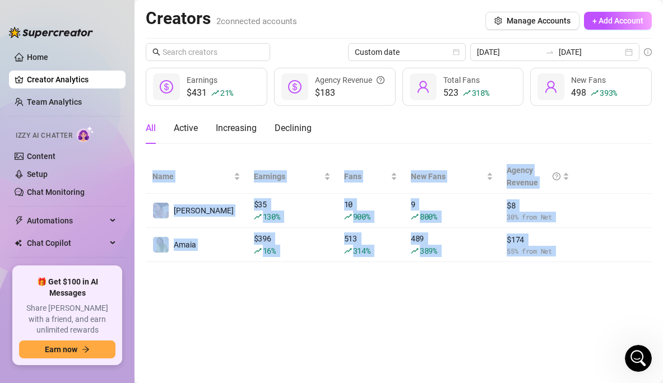
drag, startPoint x: 428, startPoint y: 146, endPoint x: 393, endPoint y: 274, distance: 132.9
click at [393, 275] on body "Home Creator Analytics Team Analytics Izzy AI Chatter Content Setup Chat Monito…" at bounding box center [331, 191] width 663 height 383
click at [393, 274] on main "Creators 2 connected accounts Manage Accounts + Add Account Custom date [DATE] …" at bounding box center [398, 191] width 528 height 383
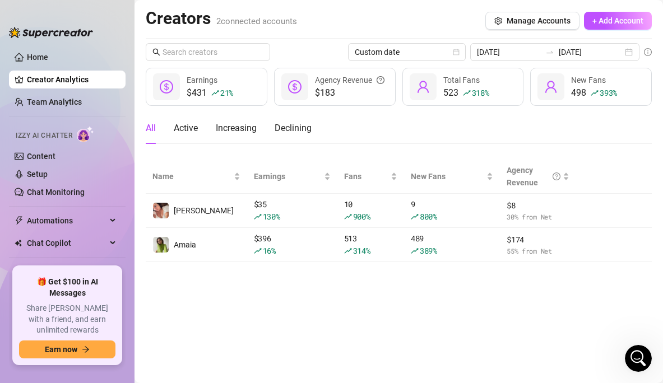
drag, startPoint x: 390, startPoint y: 272, endPoint x: 415, endPoint y: 139, distance: 135.7
click at [415, 139] on main "Creators 2 connected accounts Manage Accounts + Add Account Custom date [DATE] …" at bounding box center [398, 191] width 528 height 383
click at [415, 139] on div "All Active Increasing Declining" at bounding box center [399, 128] width 506 height 31
drag, startPoint x: 411, startPoint y: 146, endPoint x: 395, endPoint y: 275, distance: 129.8
click at [395, 275] on main "Creators 2 connected accounts Manage Accounts + Add Account Custom date [DATE] …" at bounding box center [398, 191] width 528 height 383
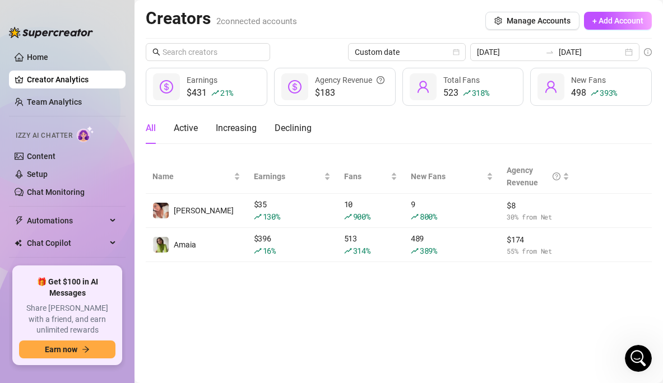
click at [395, 275] on main "Creators 2 connected accounts Manage Accounts + Add Account Custom date [DATE] …" at bounding box center [398, 191] width 528 height 383
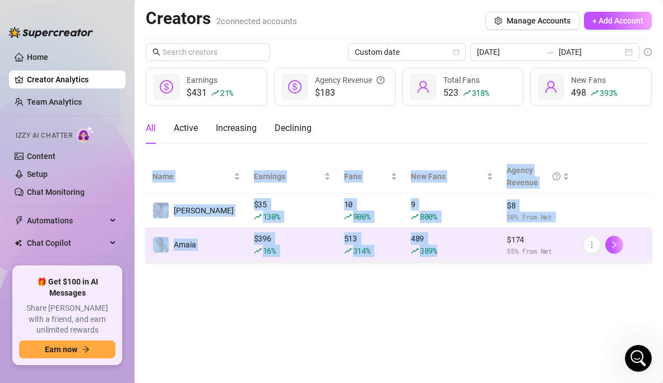
drag, startPoint x: 396, startPoint y: 264, endPoint x: 445, endPoint y: 262, distance: 49.9
click at [445, 262] on main "Creators 2 connected accounts Manage Accounts + Add Account Custom date [DATE] …" at bounding box center [398, 191] width 528 height 383
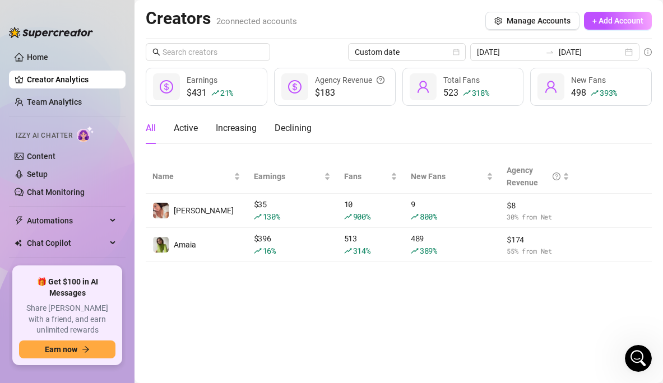
click at [437, 308] on main "Creators 2 connected accounts Manage Accounts + Add Account Custom date [DATE] …" at bounding box center [398, 191] width 528 height 383
click at [37, 106] on link "Team Analytics" at bounding box center [54, 101] width 55 height 9
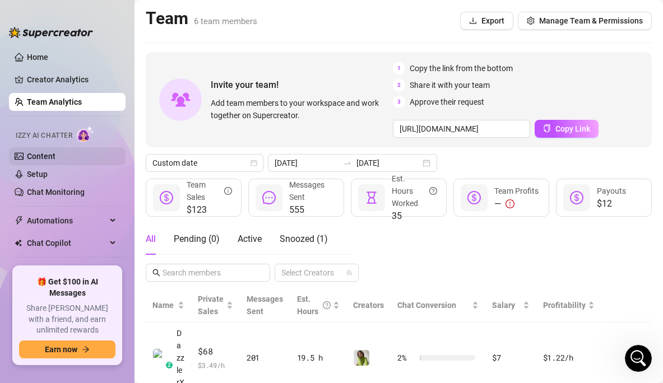
click at [40, 161] on link "Content" at bounding box center [41, 156] width 29 height 9
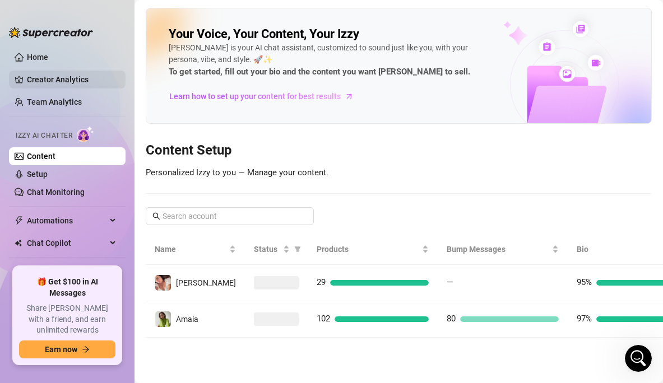
scroll to position [35, 0]
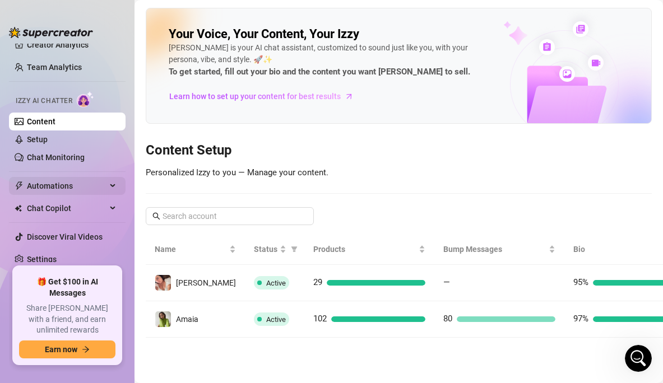
click at [45, 185] on span "Automations" at bounding box center [67, 186] width 80 height 18
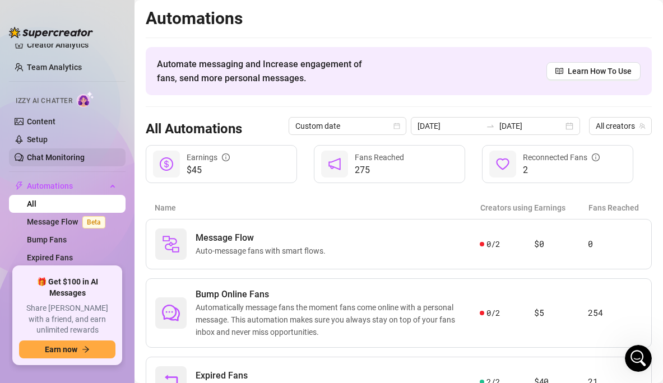
click at [58, 159] on link "Chat Monitoring" at bounding box center [56, 157] width 58 height 9
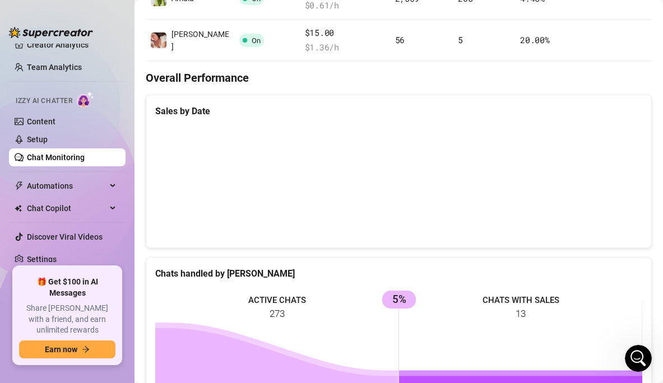
scroll to position [239, 0]
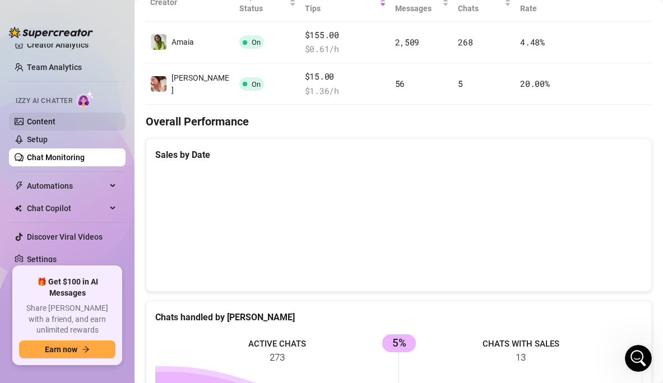
click at [54, 122] on link "Content" at bounding box center [41, 121] width 29 height 9
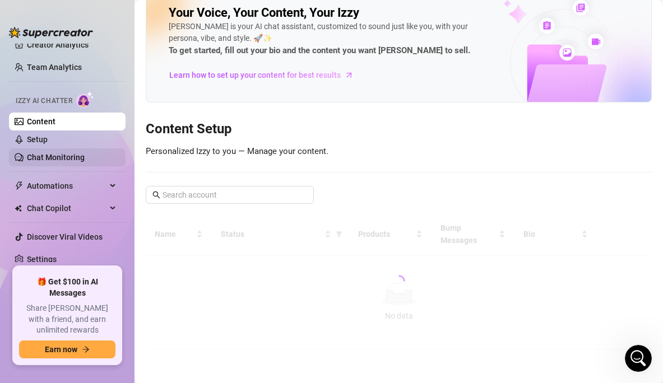
click at [48, 142] on link "Setup" at bounding box center [37, 139] width 21 height 9
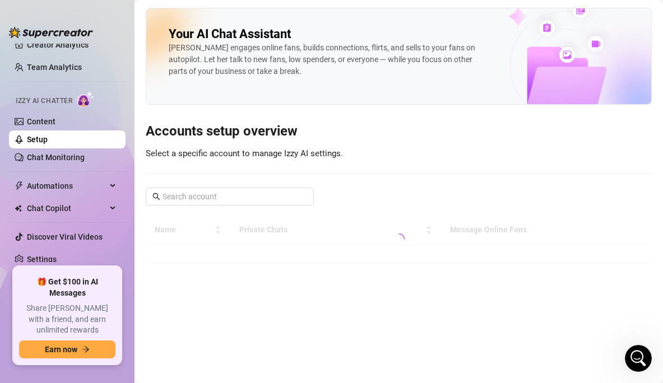
click at [48, 137] on link "Setup" at bounding box center [37, 139] width 21 height 9
click at [27, 155] on link "Chat Monitoring" at bounding box center [56, 157] width 58 height 9
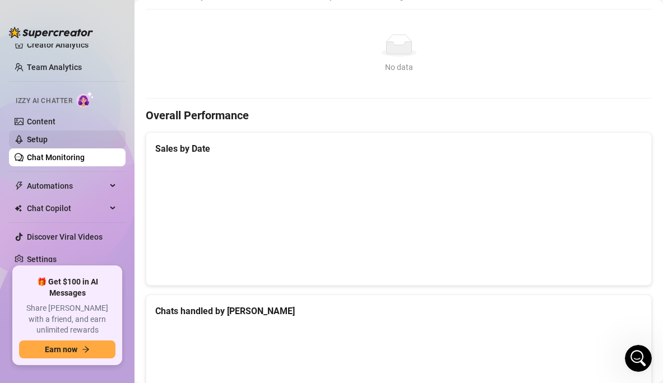
click at [48, 136] on link "Setup" at bounding box center [37, 139] width 21 height 9
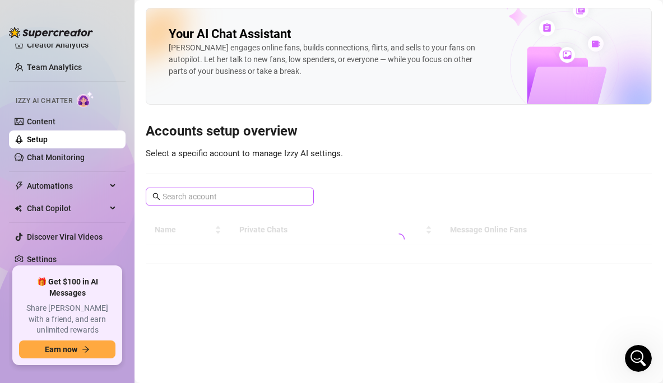
scroll to position [1129, 0]
click at [55, 122] on link "Content" at bounding box center [41, 121] width 29 height 9
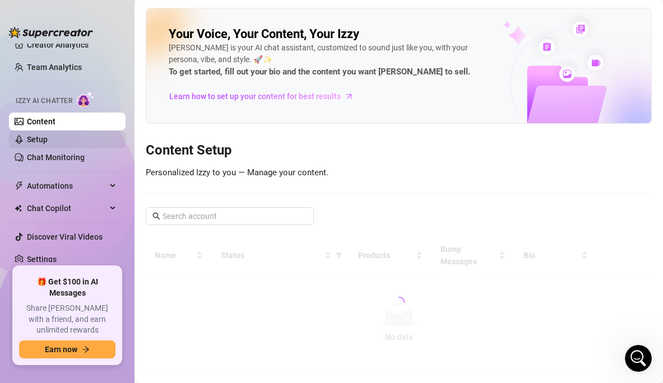
click at [48, 135] on link "Setup" at bounding box center [37, 139] width 21 height 9
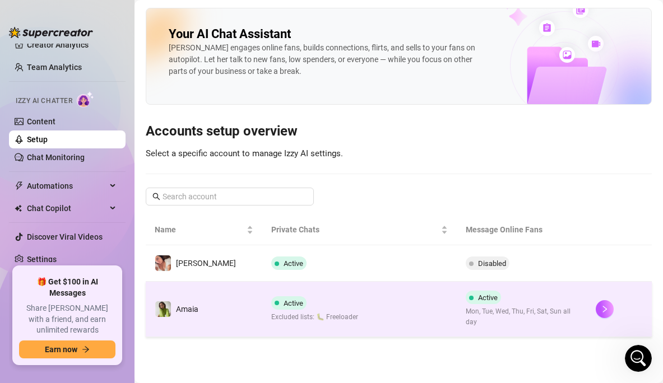
click at [321, 296] on div "Active Excluded lists: 🐛 Freeloader" at bounding box center [314, 309] width 87 height 26
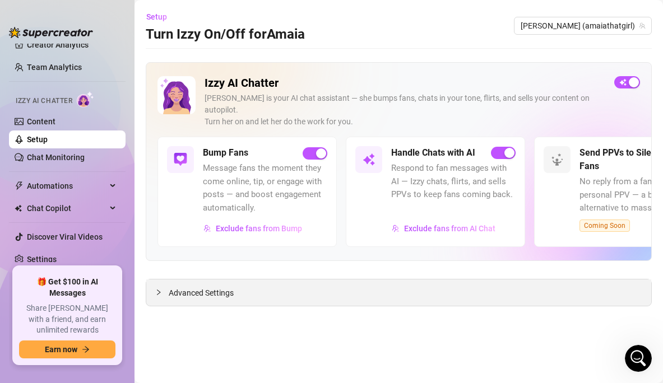
click at [228, 287] on span "Advanced Settings" at bounding box center [201, 293] width 65 height 12
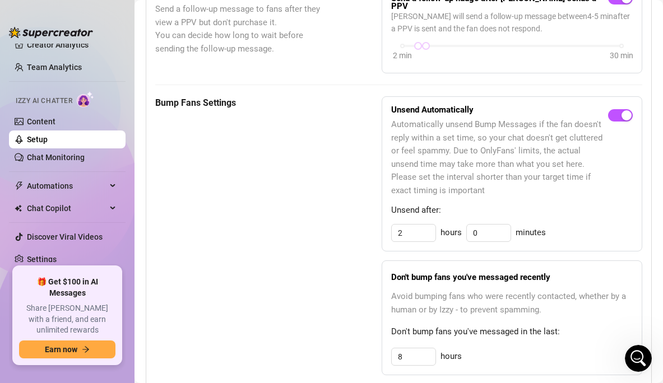
scroll to position [520, 0]
